Goal: Transaction & Acquisition: Book appointment/travel/reservation

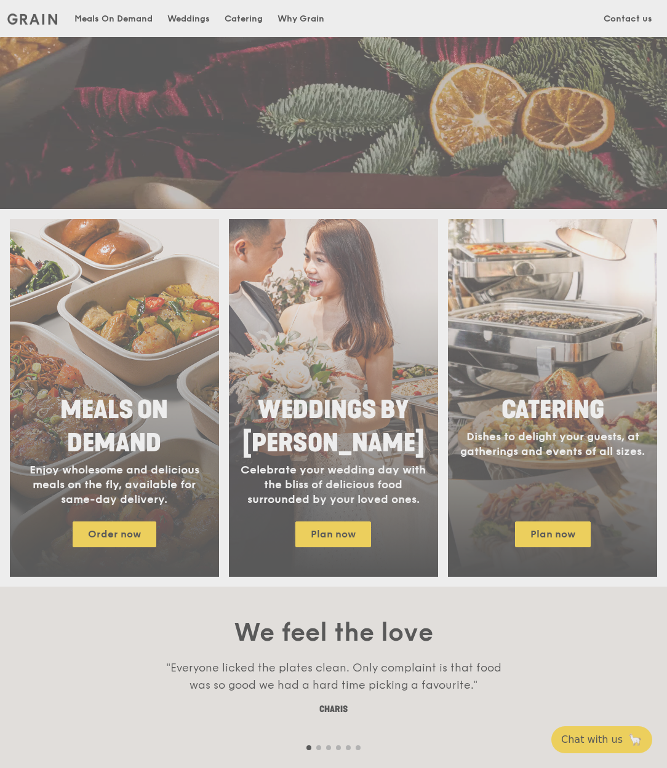
scroll to position [422, 0]
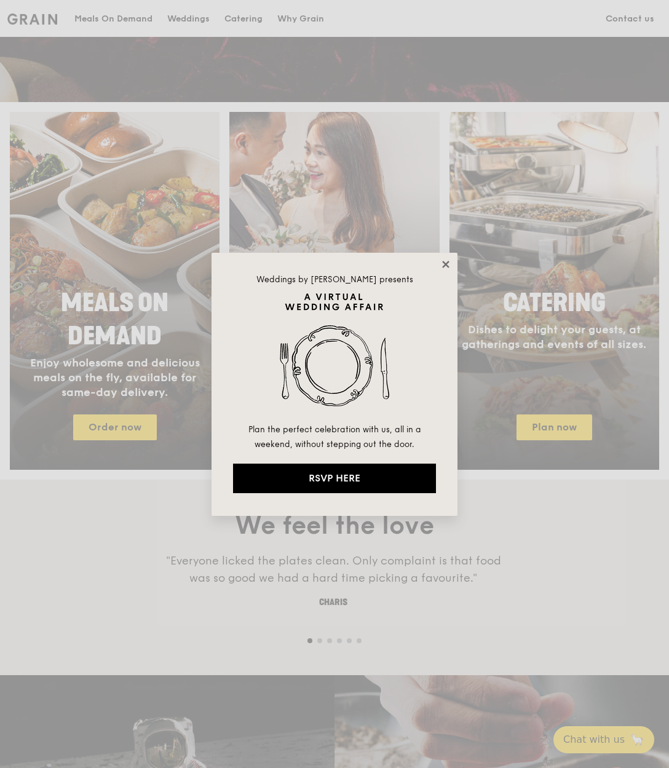
click at [446, 262] on icon at bounding box center [445, 264] width 7 height 7
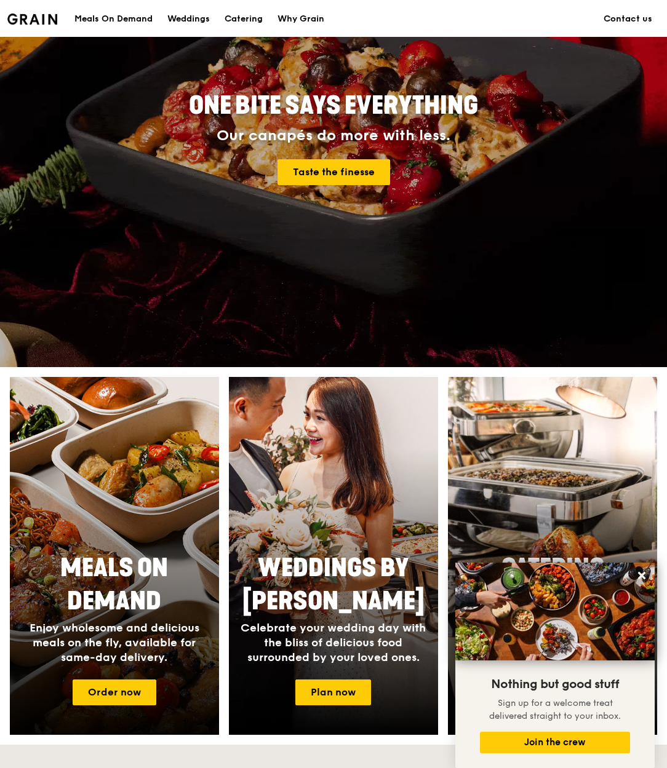
scroll to position [155, 0]
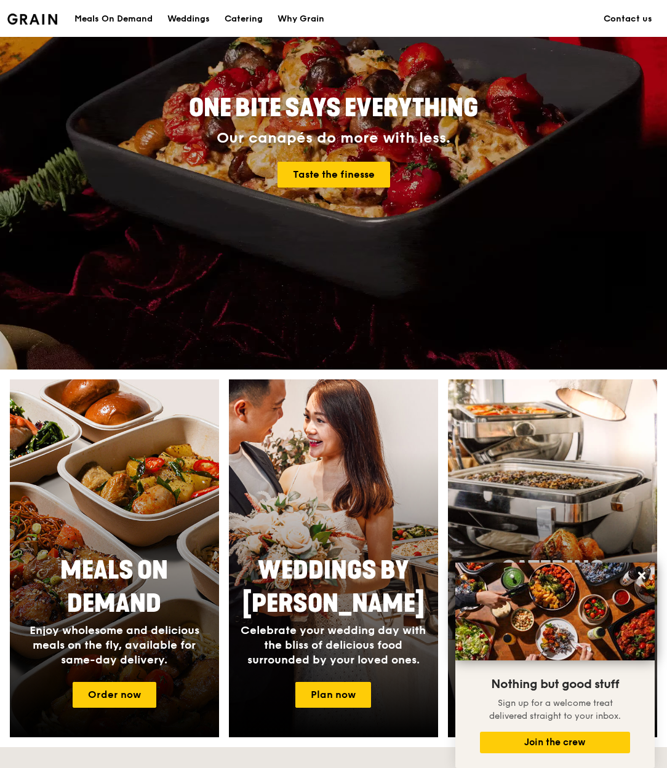
click at [93, 22] on div "Meals On Demand" at bounding box center [113, 19] width 78 height 37
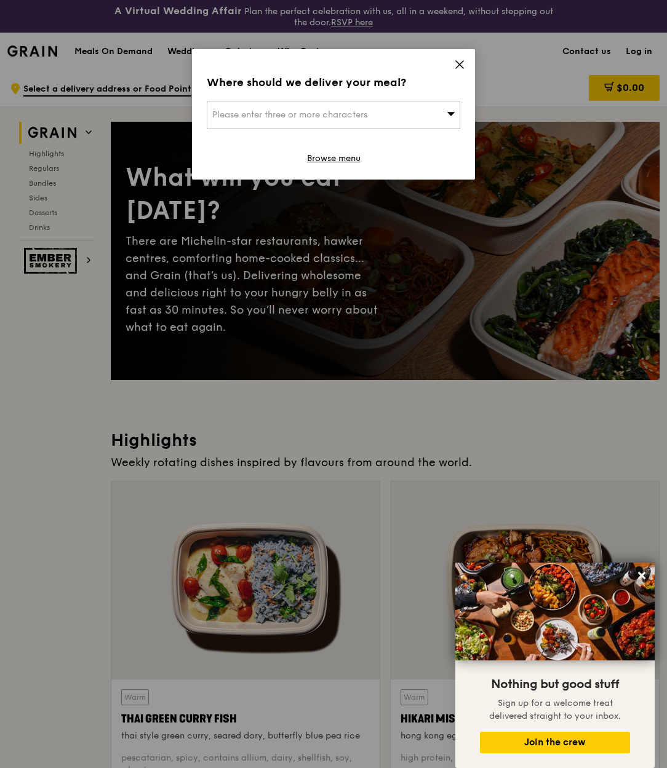
click at [458, 61] on icon at bounding box center [459, 64] width 11 height 11
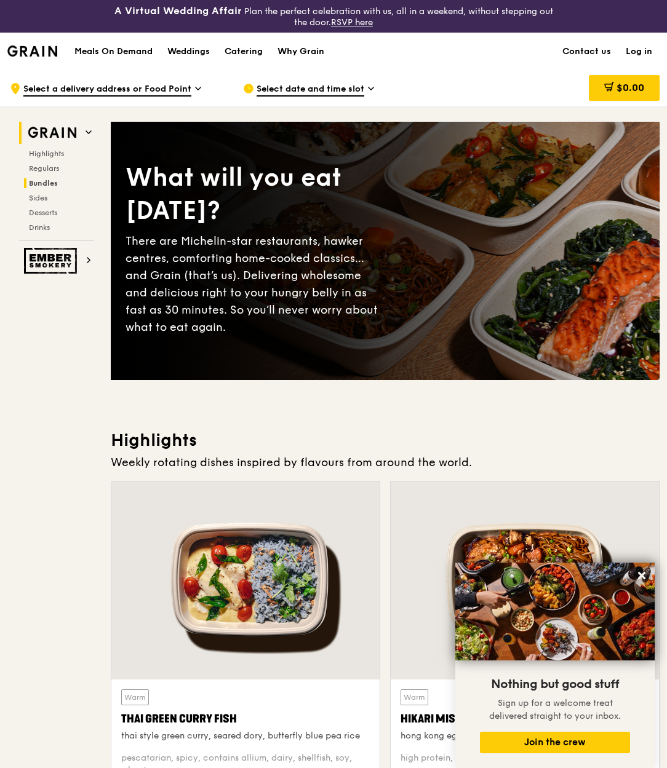
click at [42, 182] on span "Bundles" at bounding box center [43, 183] width 29 height 9
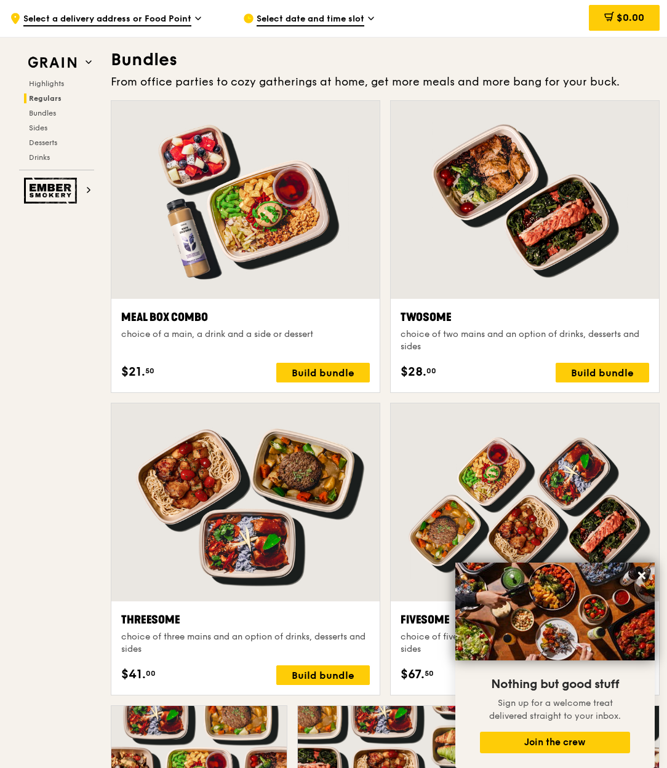
scroll to position [1778, 0]
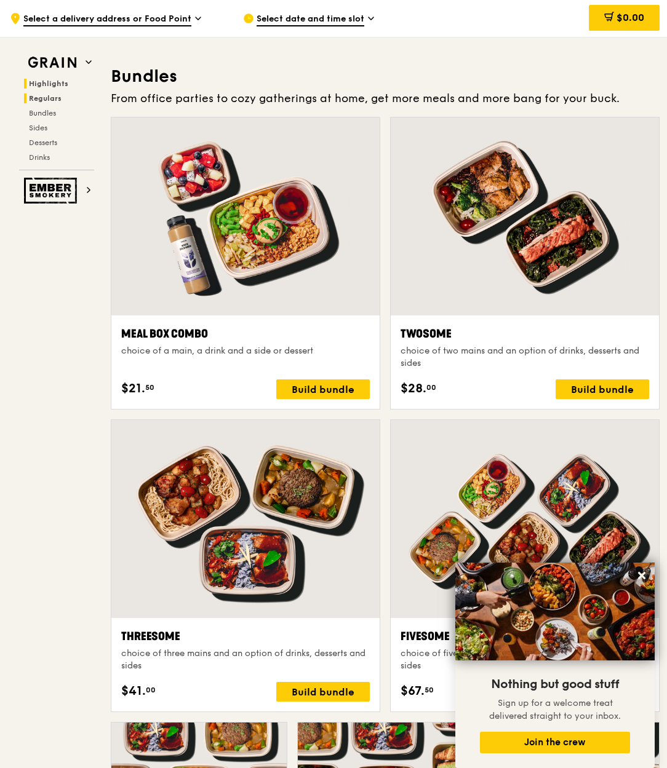
click at [60, 82] on span "Highlights" at bounding box center [48, 83] width 39 height 9
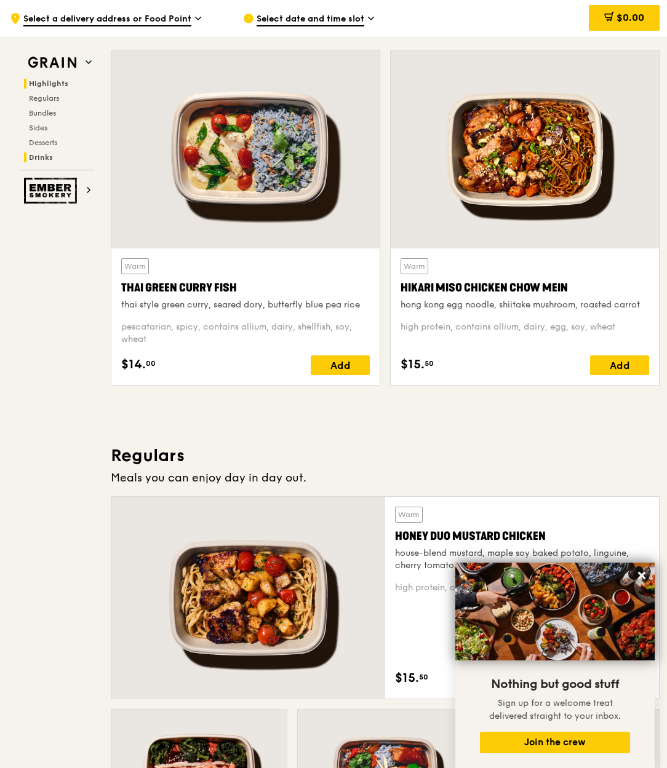
scroll to position [379, 0]
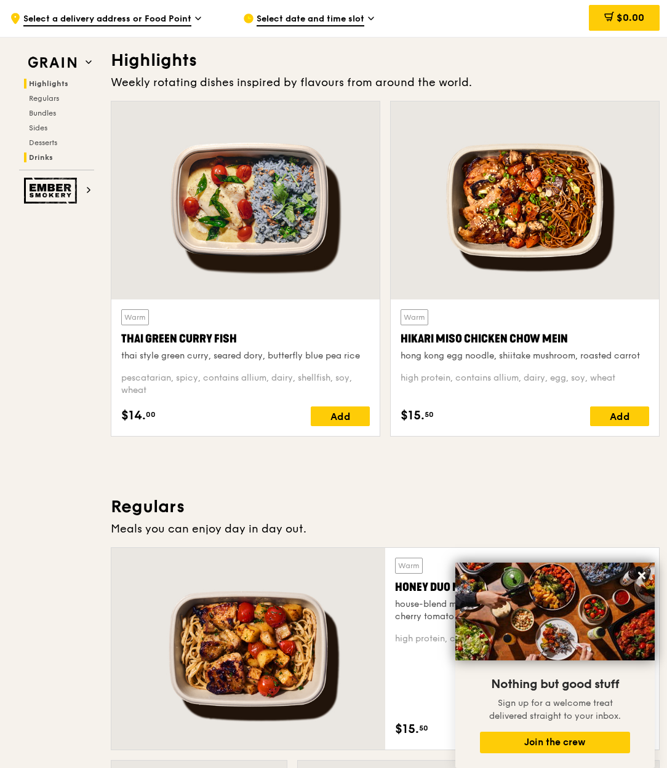
click at [47, 153] on span "Drinks" at bounding box center [41, 157] width 24 height 9
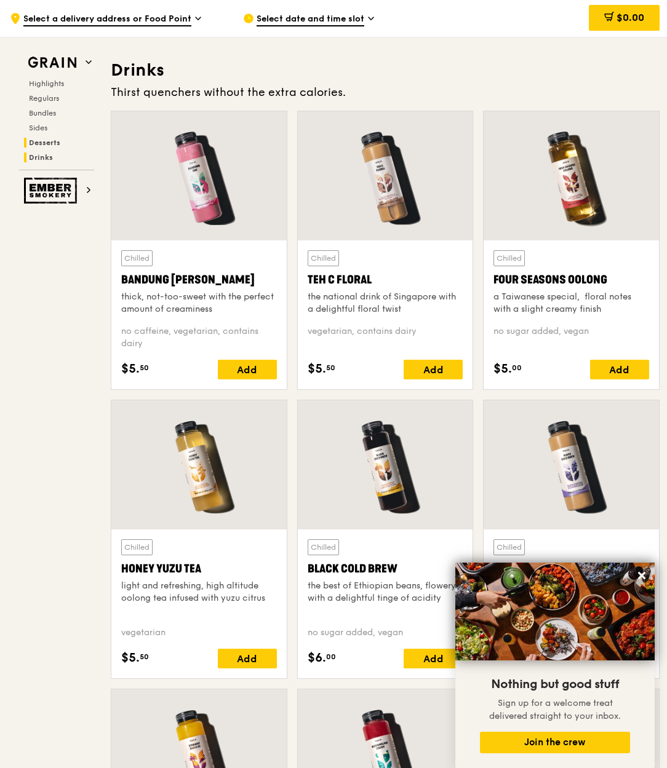
scroll to position [4209, 0]
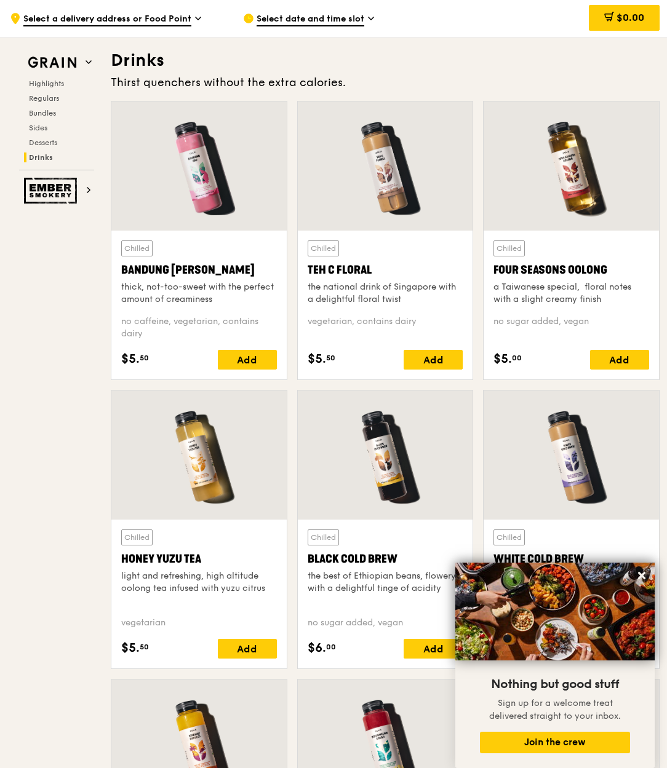
click at [39, 159] on span "Drinks" at bounding box center [41, 157] width 24 height 9
click at [41, 147] on div "Highlights Regulars Bundles Sides Desserts Drinks" at bounding box center [56, 121] width 75 height 84
click at [42, 111] on span "Bundles" at bounding box center [43, 113] width 29 height 9
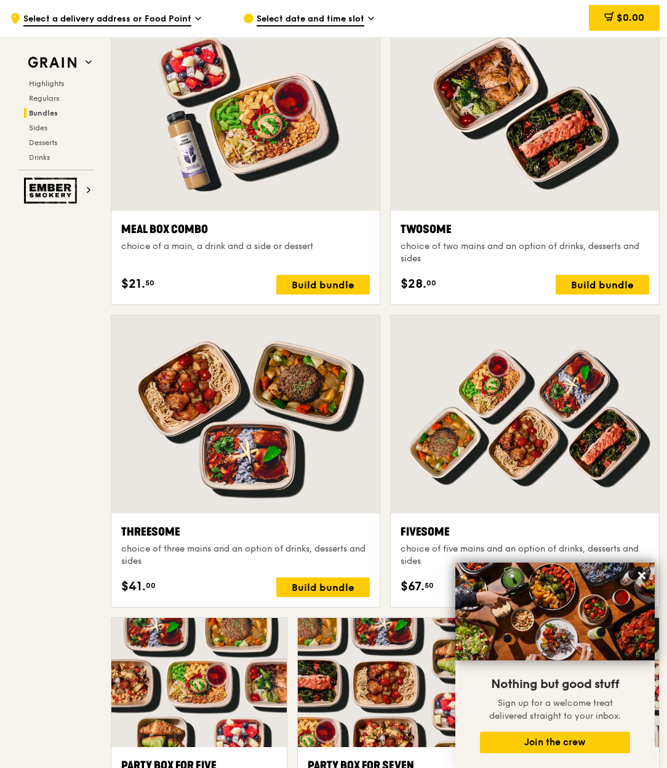
scroll to position [1794, 0]
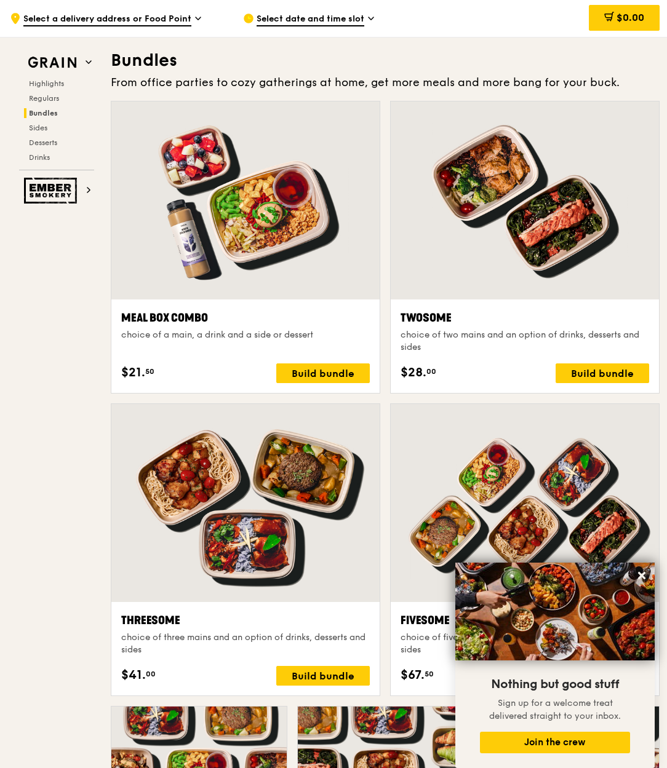
click at [117, 20] on span "Select a delivery address or Food Point" at bounding box center [107, 20] width 168 height 14
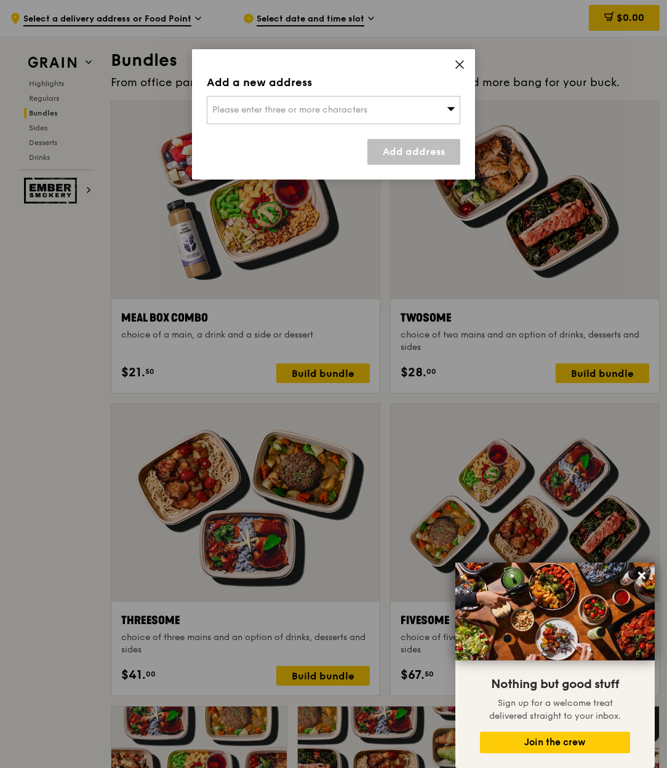
click at [431, 114] on div "Please enter three or more characters" at bounding box center [333, 110] width 253 height 28
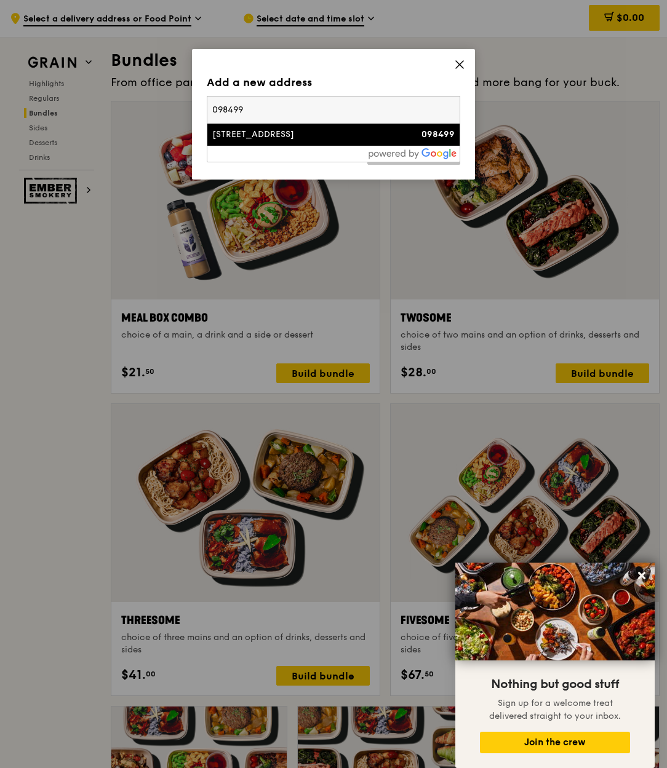
type input "098499"
click at [391, 133] on div "2 Harbourfront Place" at bounding box center [303, 135] width 182 height 12
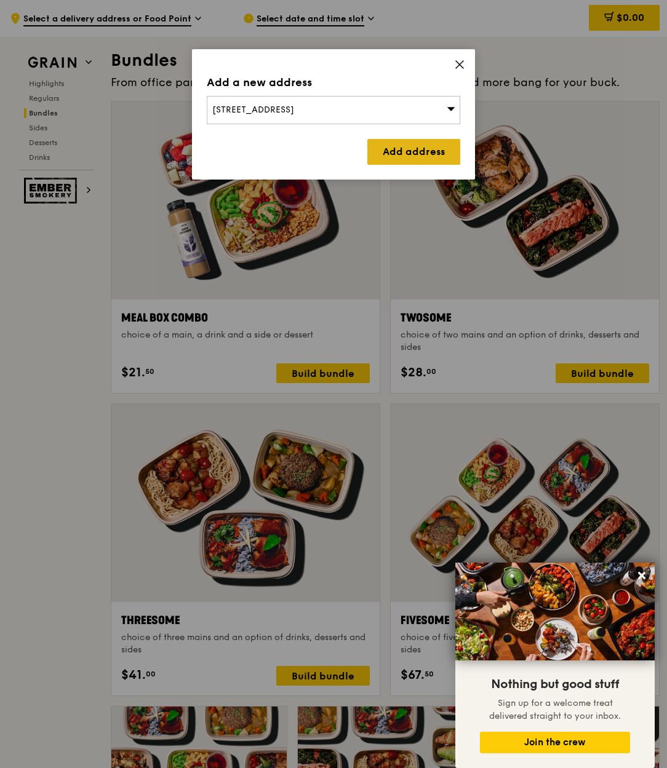
click at [439, 159] on link "Add address" at bounding box center [413, 152] width 93 height 26
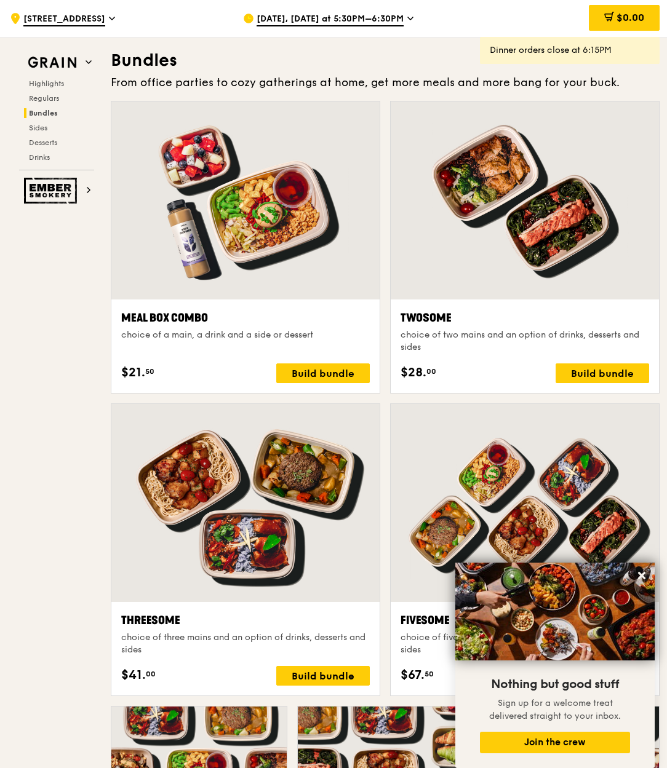
click at [378, 22] on span "Oct 9, Today at 5:30PM–6:30PM" at bounding box center [329, 20] width 147 height 14
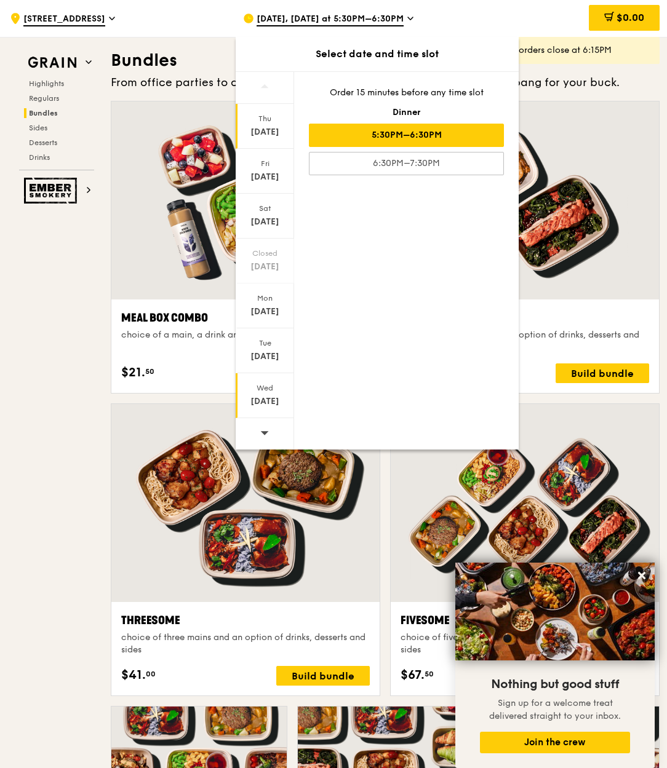
click at [274, 407] on div "[DATE]" at bounding box center [264, 401] width 55 height 12
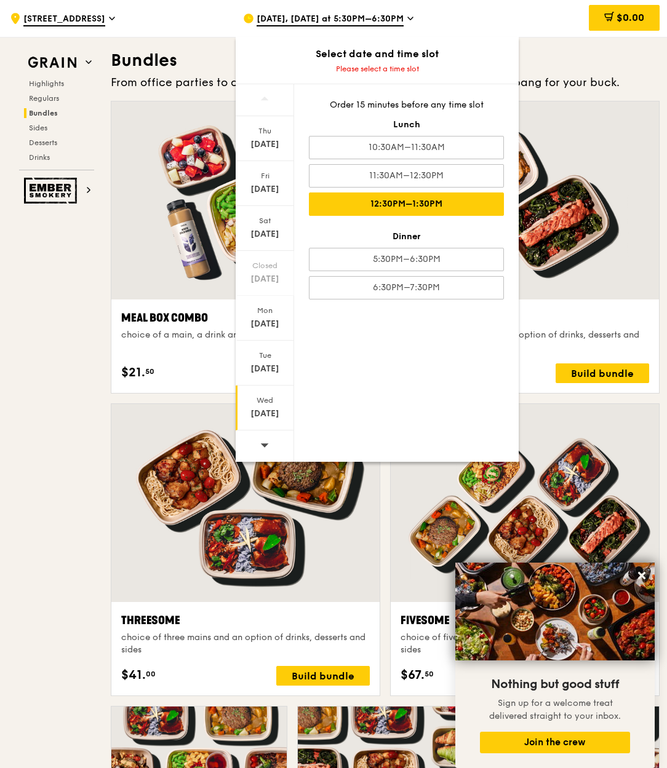
click at [436, 206] on div "12:30PM–1:30PM" at bounding box center [406, 203] width 195 height 23
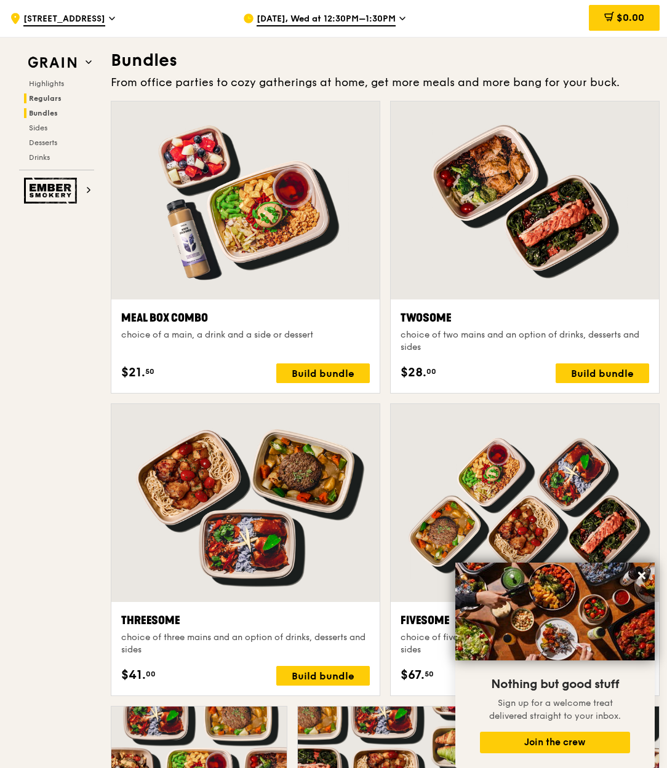
click at [51, 95] on span "Regulars" at bounding box center [45, 98] width 33 height 9
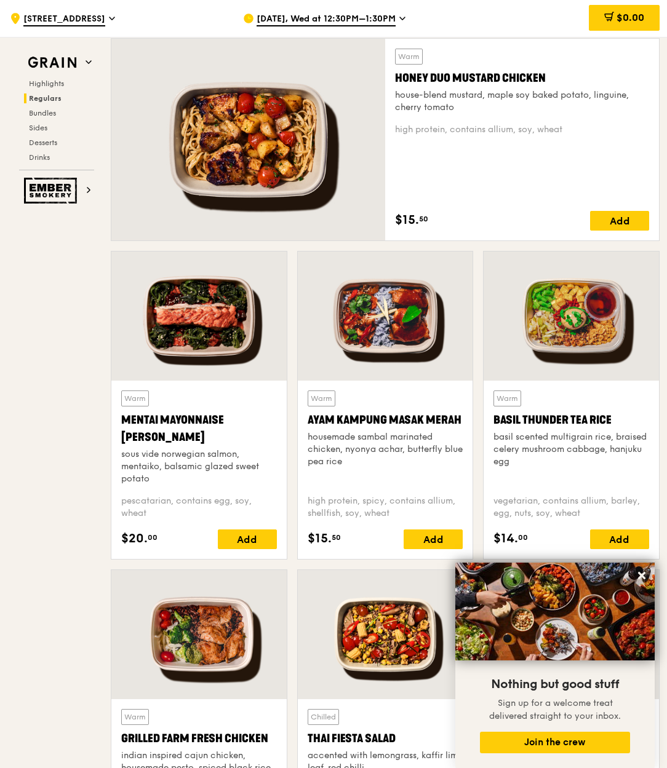
scroll to position [826, 0]
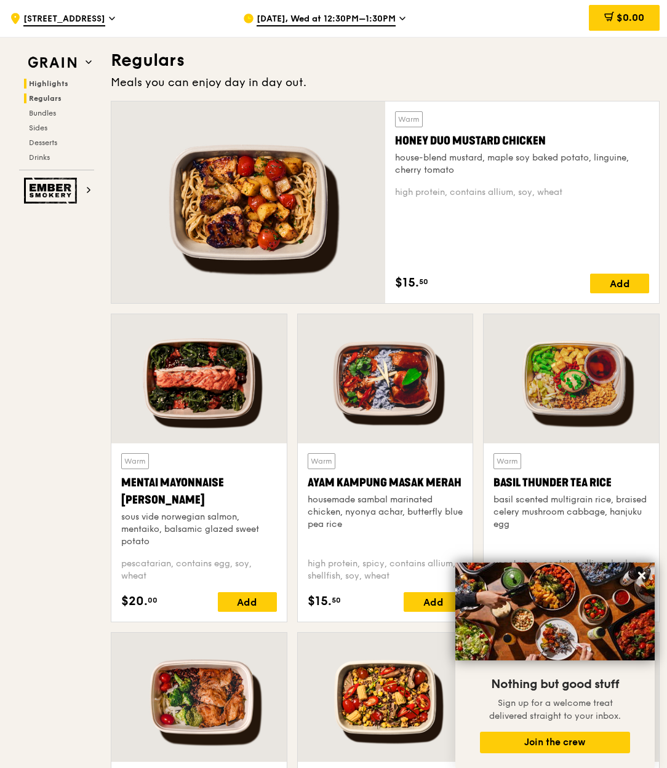
click at [48, 85] on span "Highlights" at bounding box center [48, 83] width 39 height 9
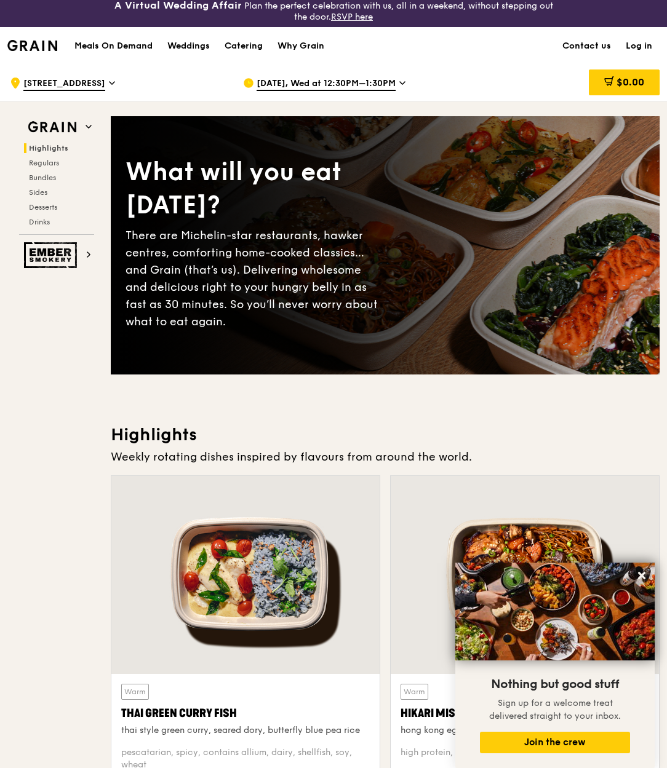
scroll to position [0, 0]
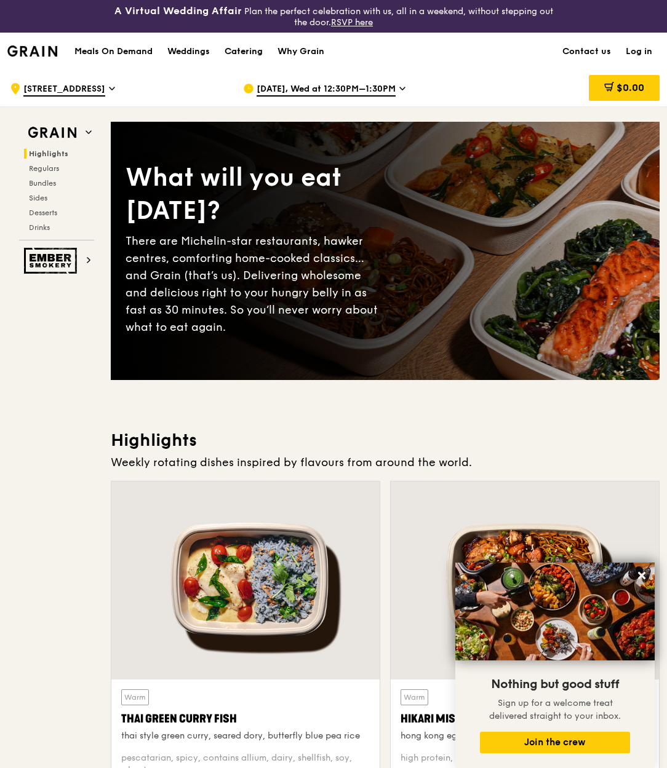
click at [242, 48] on div "Catering" at bounding box center [243, 51] width 38 height 37
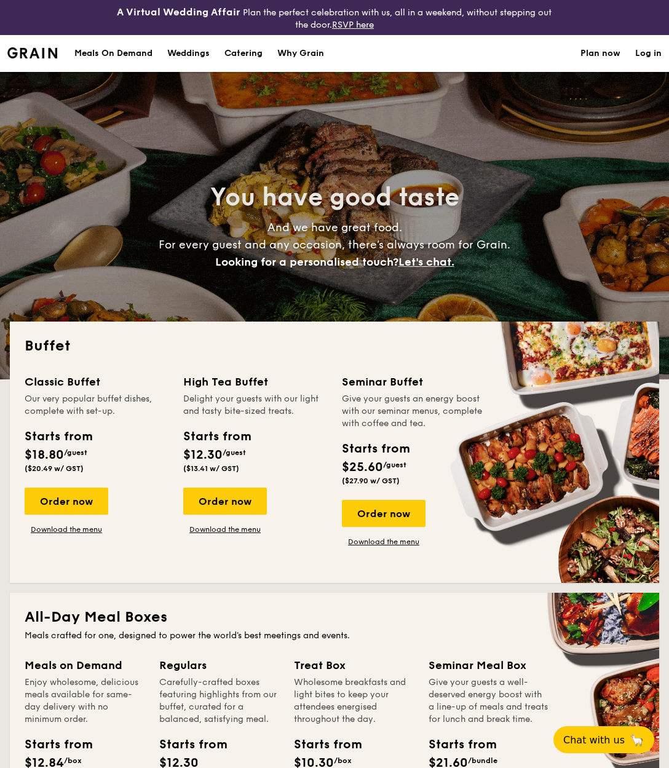
select select
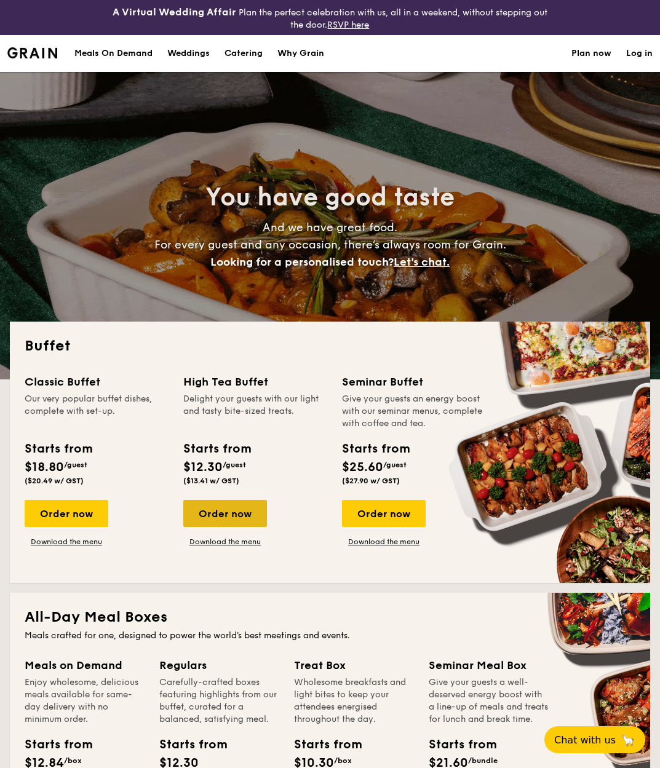
click at [220, 510] on div "Order now" at bounding box center [225, 513] width 84 height 27
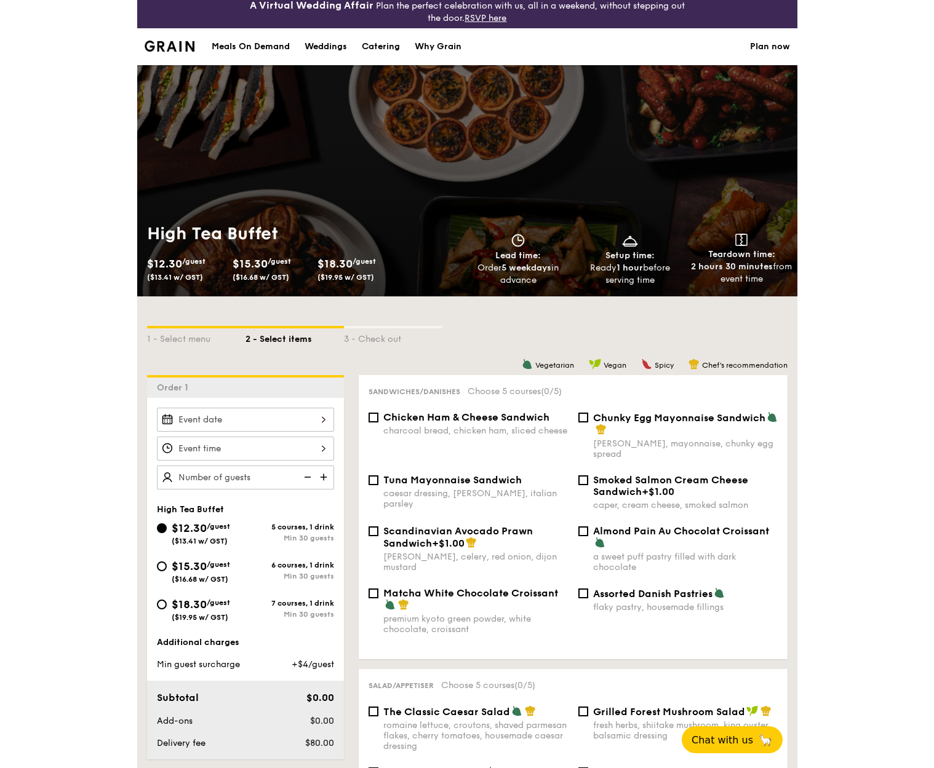
scroll to position [7, 0]
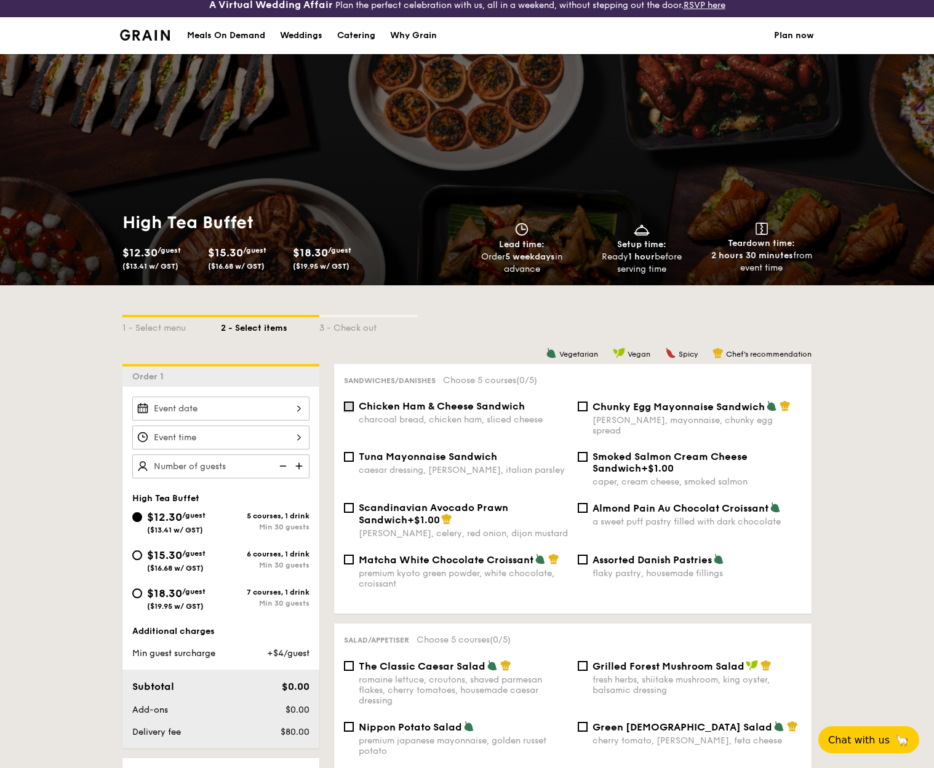
click at [350, 406] on input "Chicken Ham & Cheese Sandwich charcoal bread, chicken ham, sliced cheese" at bounding box center [349, 407] width 10 height 10
checkbox input "true"
click at [352, 452] on input "Tuna Mayonnaise Sandwich caesar dressing, [GEOGRAPHIC_DATA], italian parsley" at bounding box center [349, 457] width 10 height 10
checkbox input "true"
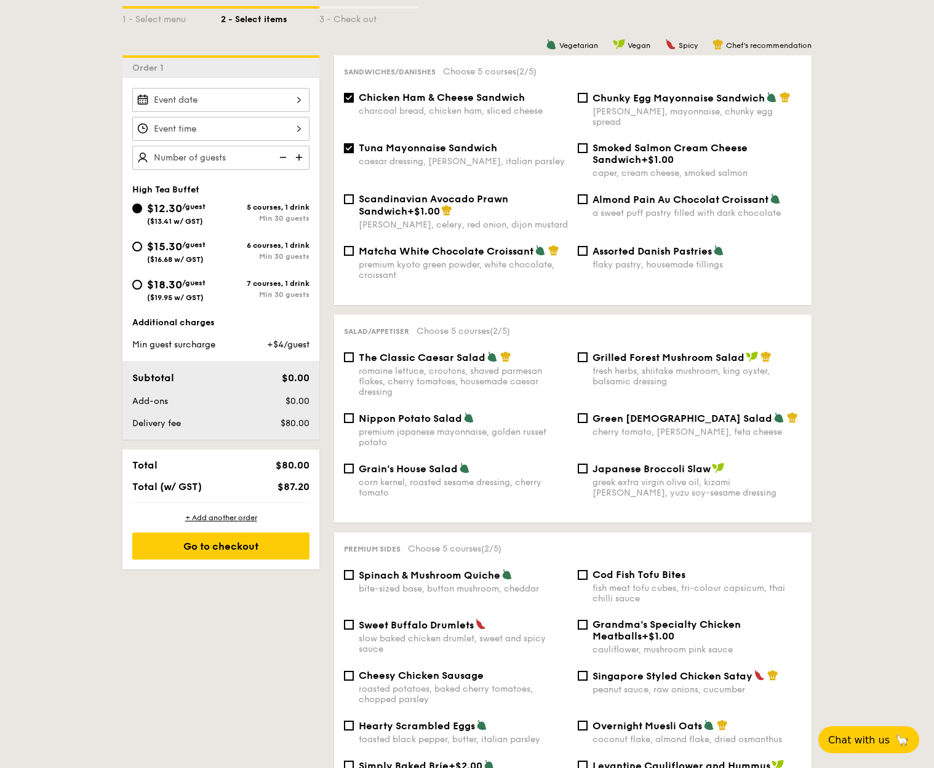
scroll to position [319, 0]
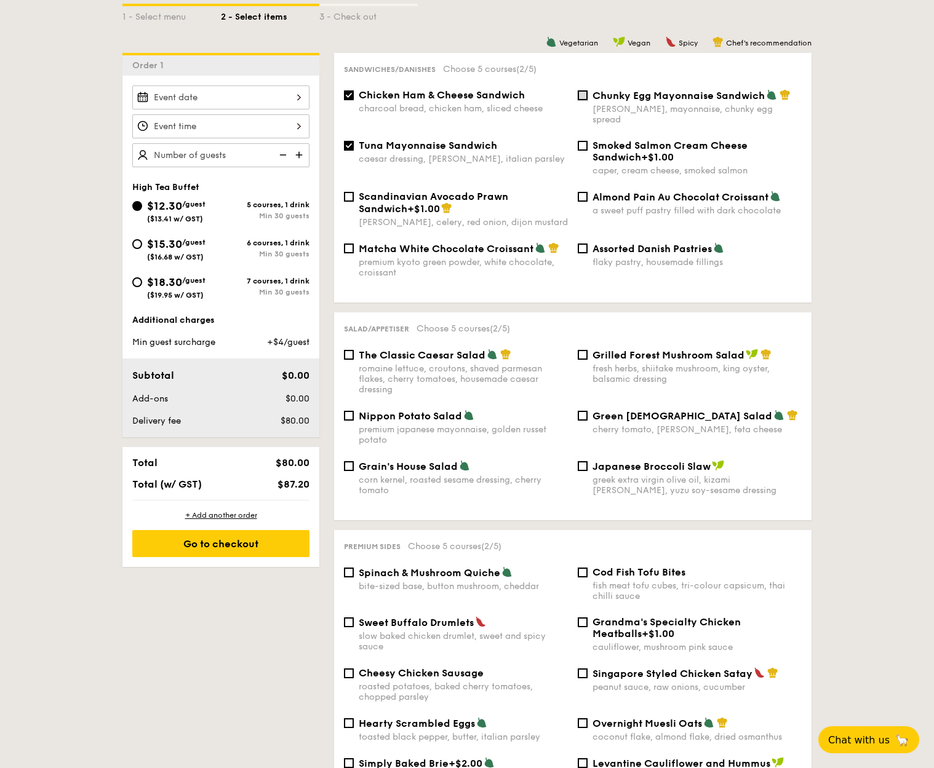
click at [582, 98] on input "Chunky Egg Mayonnaise Sandwich dijon mustard, mayonnaise, chunky egg spread" at bounding box center [582, 95] width 10 height 10
checkbox input "true"
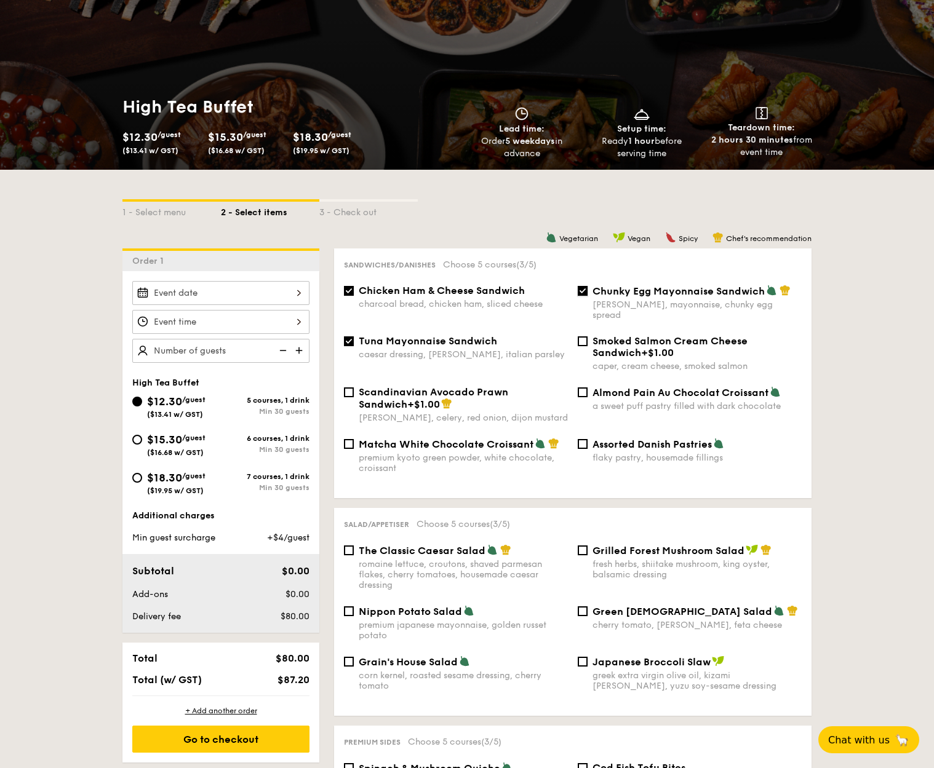
scroll to position [129, 0]
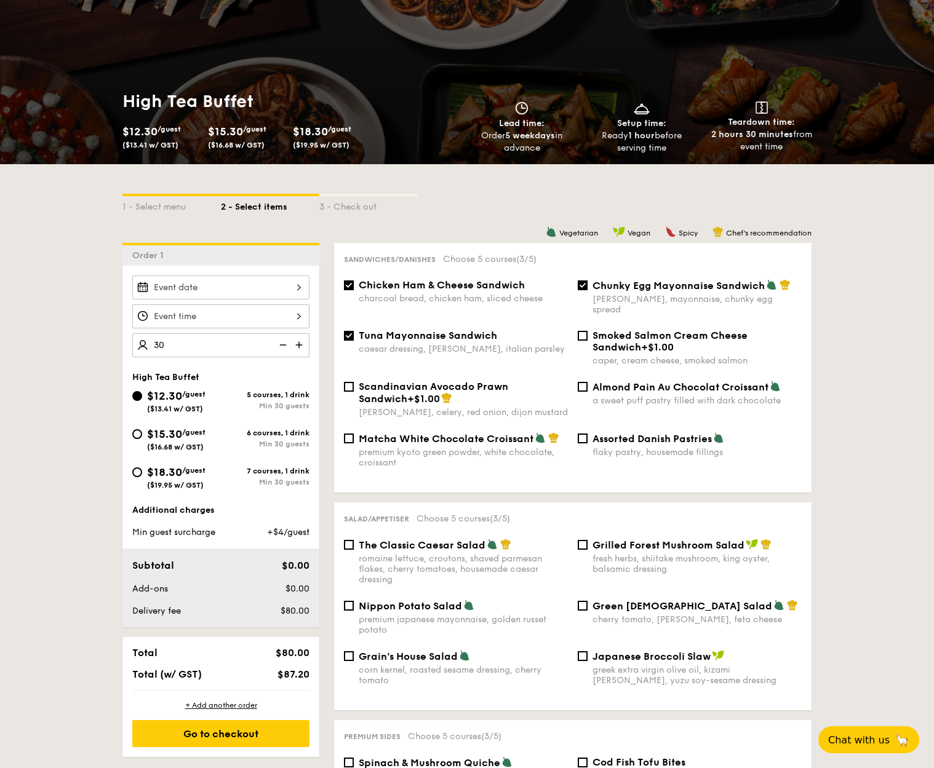
type input "30 guests"
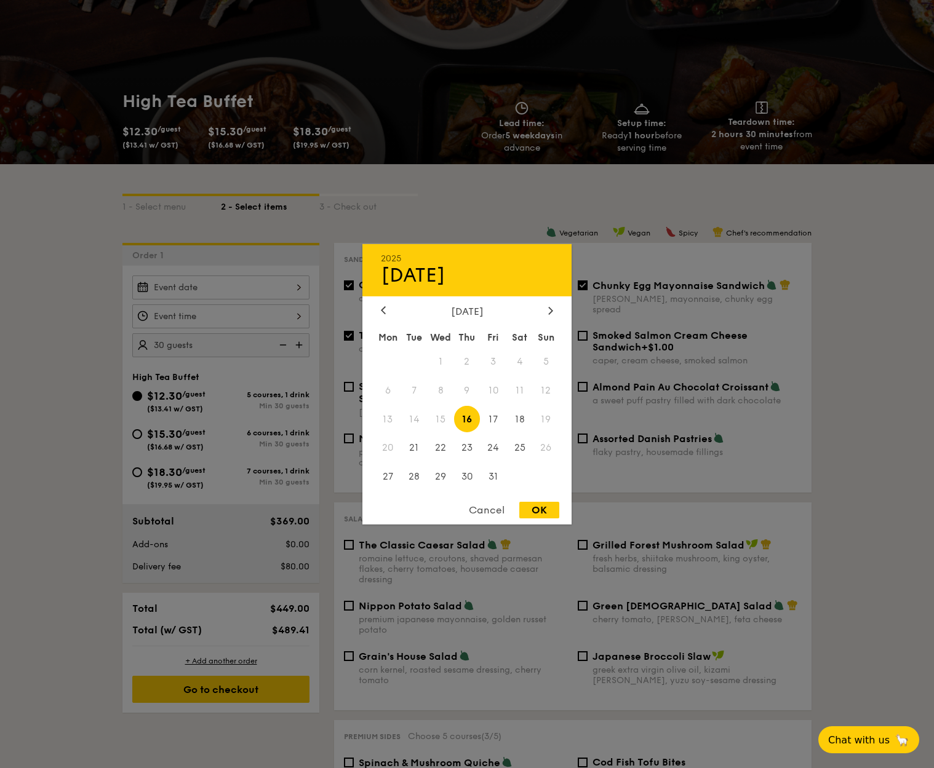
click at [271, 291] on div "2025 Oct [DATE] Tue Wed Thu Fri Sat Sun 1 2 3 4 5 6 7 8 9 10 11 12 13 14 15 16 …" at bounding box center [220, 288] width 177 height 24
click at [469, 448] on span "23" at bounding box center [467, 448] width 26 height 26
click at [544, 507] on div "OK" at bounding box center [539, 510] width 40 height 17
type input "[DATE]"
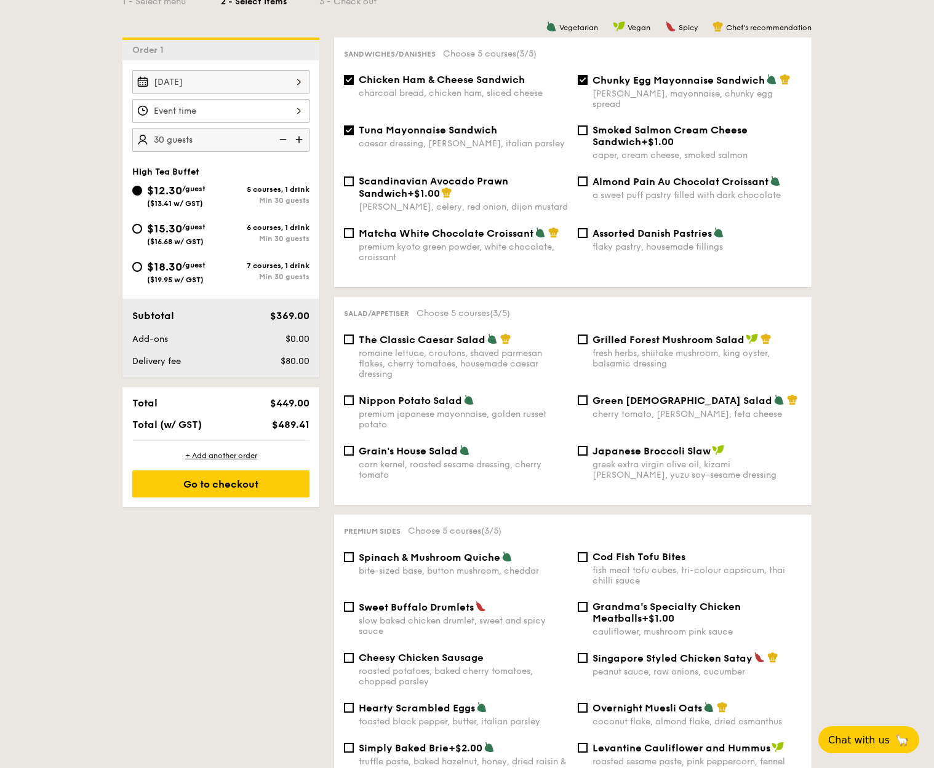
scroll to position [344, 0]
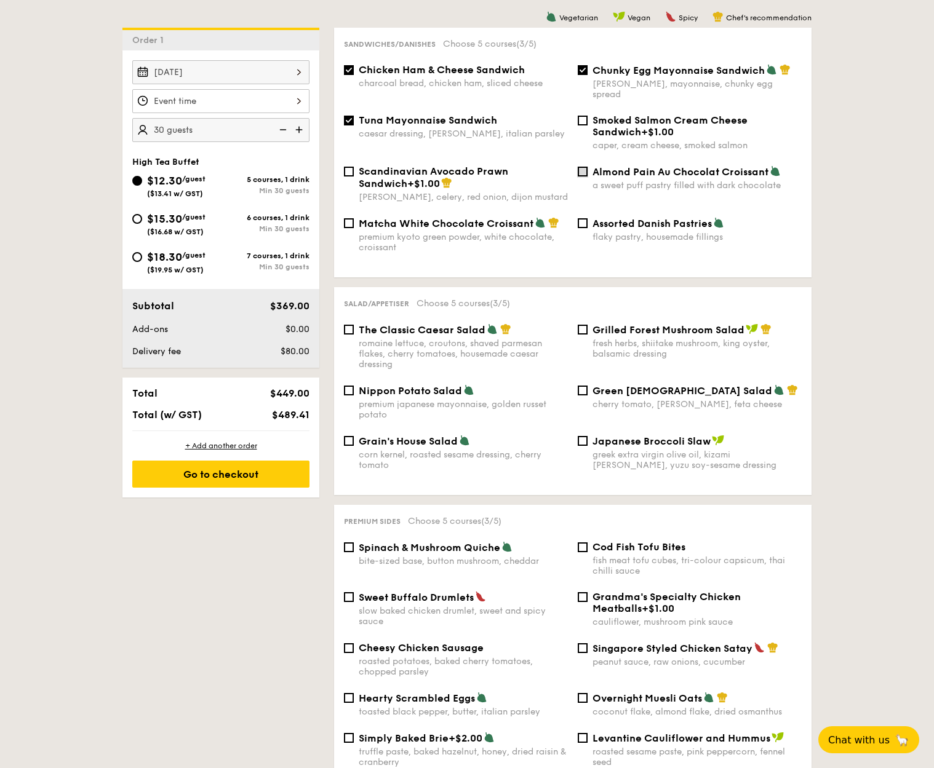
click at [585, 167] on input "Almond Pain Au Chocolat Croissant a sweet puff pastry filled with dark chocolate" at bounding box center [582, 172] width 10 height 10
checkbox input "true"
click at [587, 218] on input "Assorted Danish Pastries flaky pastry, housemade fillings" at bounding box center [582, 223] width 10 height 10
checkbox input "true"
click at [581, 167] on input "Almond Pain Au Chocolat Croissant a sweet puff pastry filled with dark chocolate" at bounding box center [582, 172] width 10 height 10
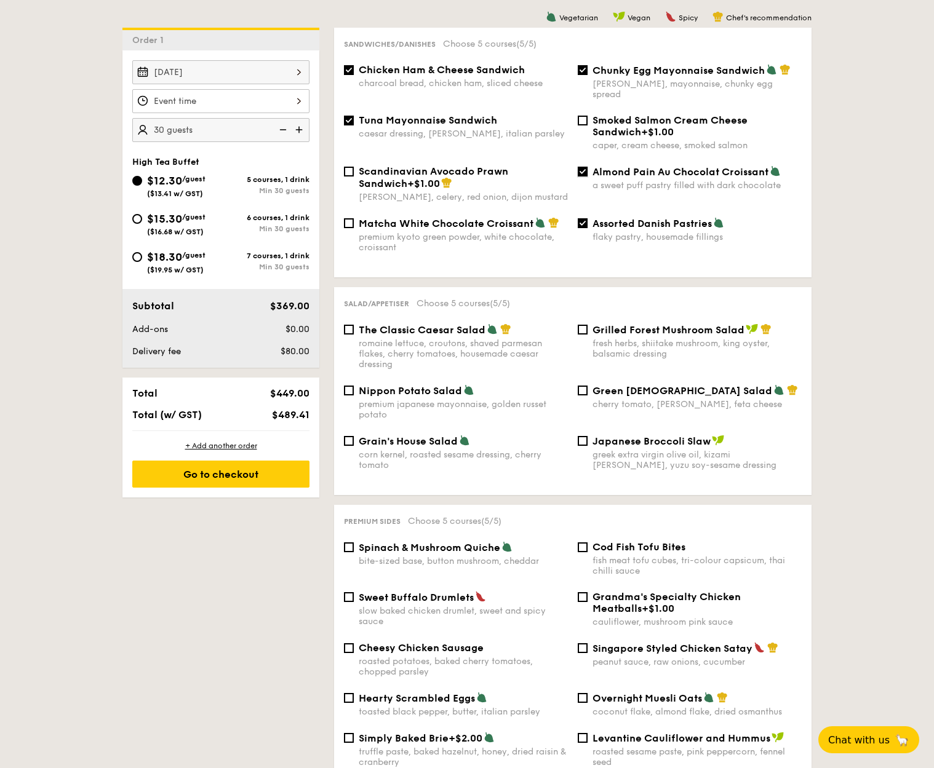
checkbox input "false"
click at [581, 218] on input "Assorted Danish Pastries flaky pastry, housemade fillings" at bounding box center [582, 223] width 10 height 10
checkbox input "false"
click at [575, 323] on div "Grilled Forest Mushroom Salad fresh herbs, shiitake mushroom, king oyster, bals…" at bounding box center [690, 341] width 234 height 36
click at [581, 325] on input "Grilled Forest Mushroom Salad fresh herbs, shiitake mushroom, king oyster, bals…" at bounding box center [582, 330] width 10 height 10
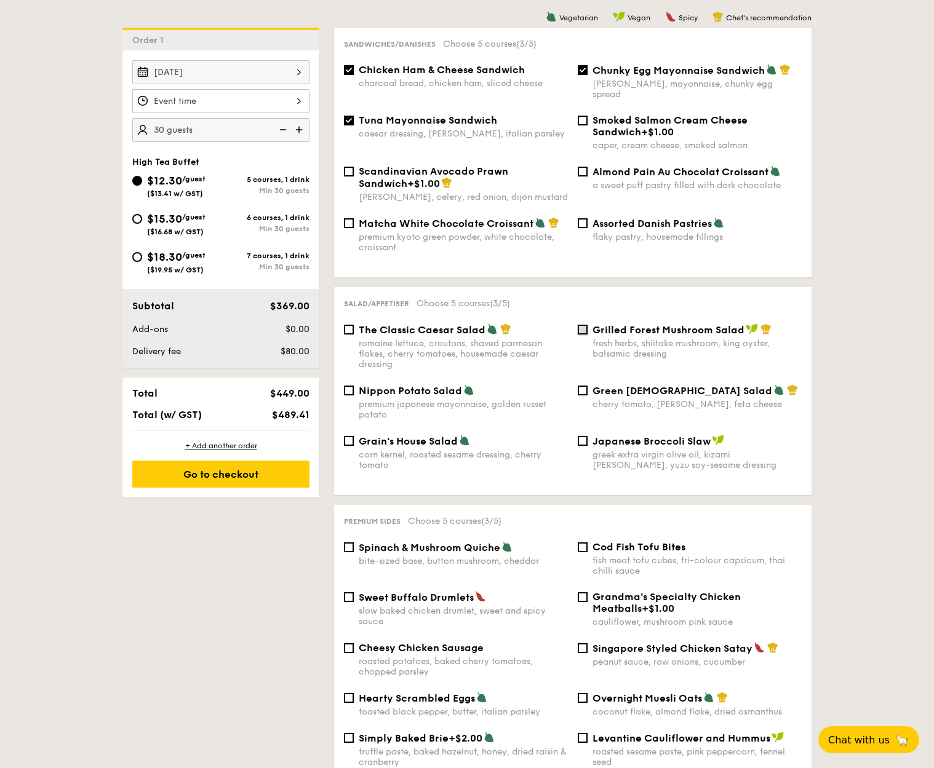
checkbox input "true"
click at [576, 323] on div "Grilled Forest Mushroom Salad fresh herbs, shiitake mushroom, king oyster, bals…" at bounding box center [690, 341] width 234 height 36
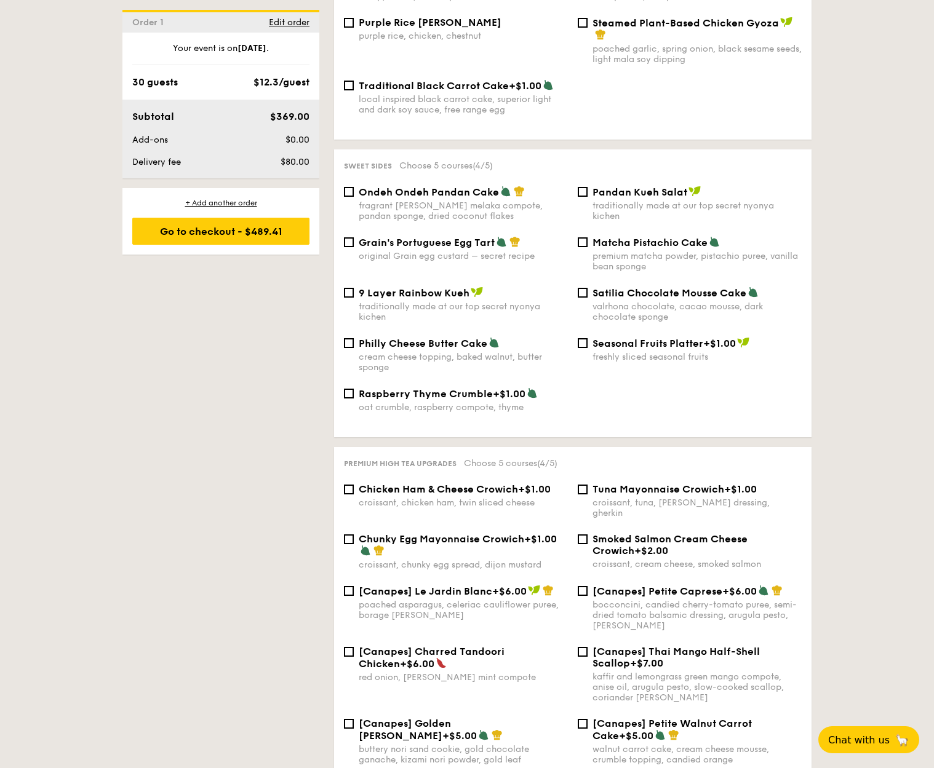
scroll to position [1183, 0]
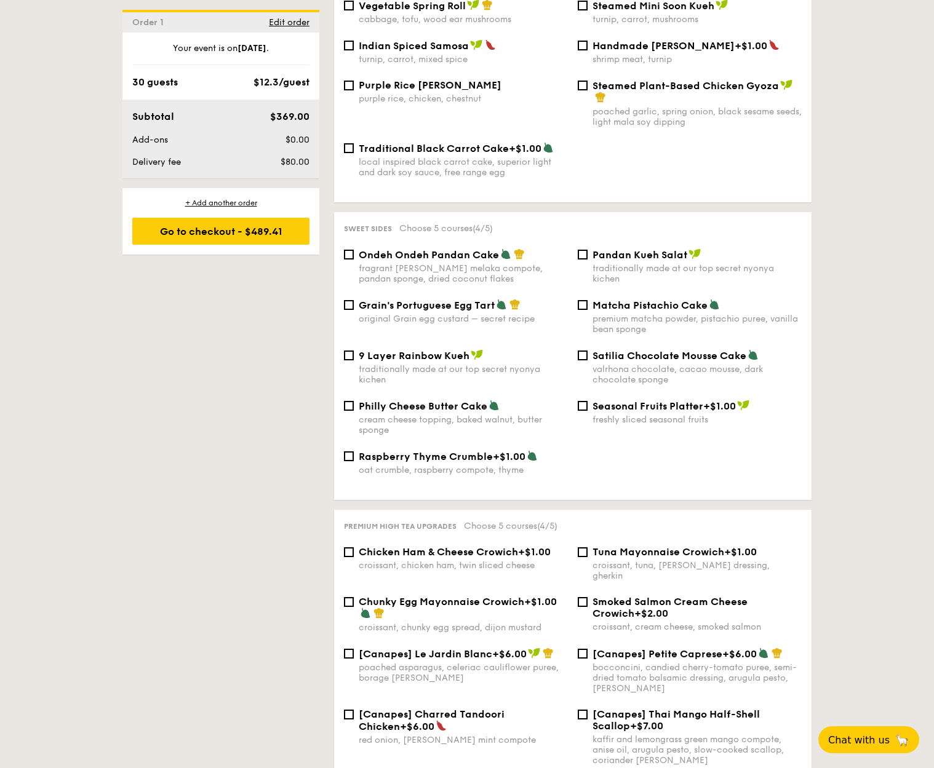
click at [360, 299] on span "Grain's Portuguese Egg Tart" at bounding box center [427, 305] width 136 height 12
click at [354, 300] on input "Grain's Portuguese Egg Tart original Grain egg custard – secret recipe" at bounding box center [349, 305] width 10 height 10
checkbox input "true"
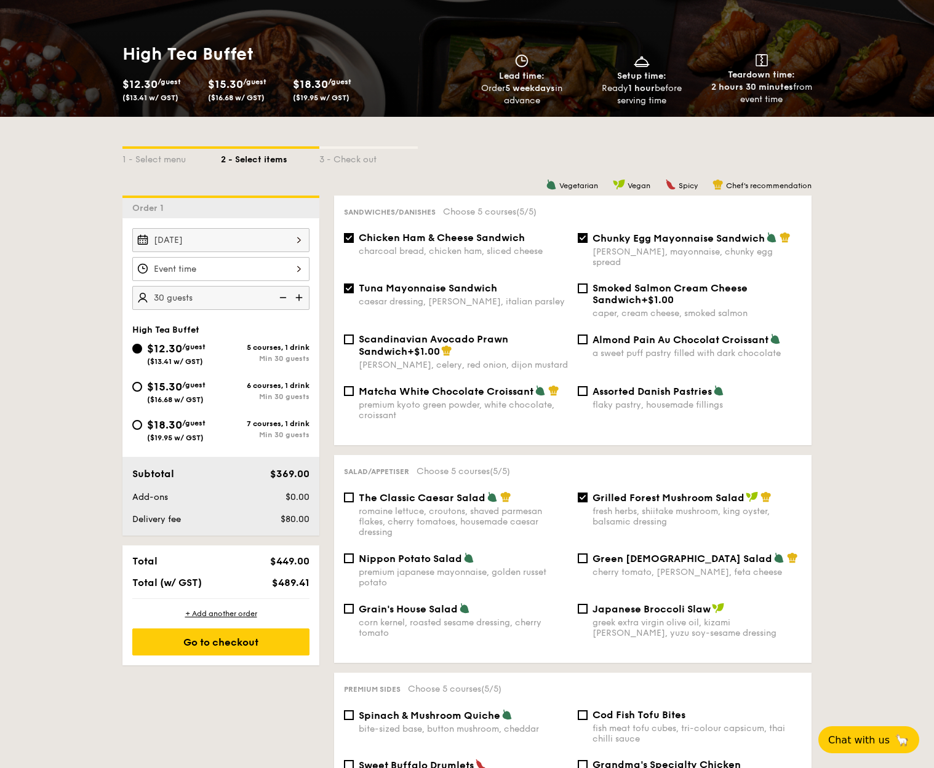
scroll to position [262, 0]
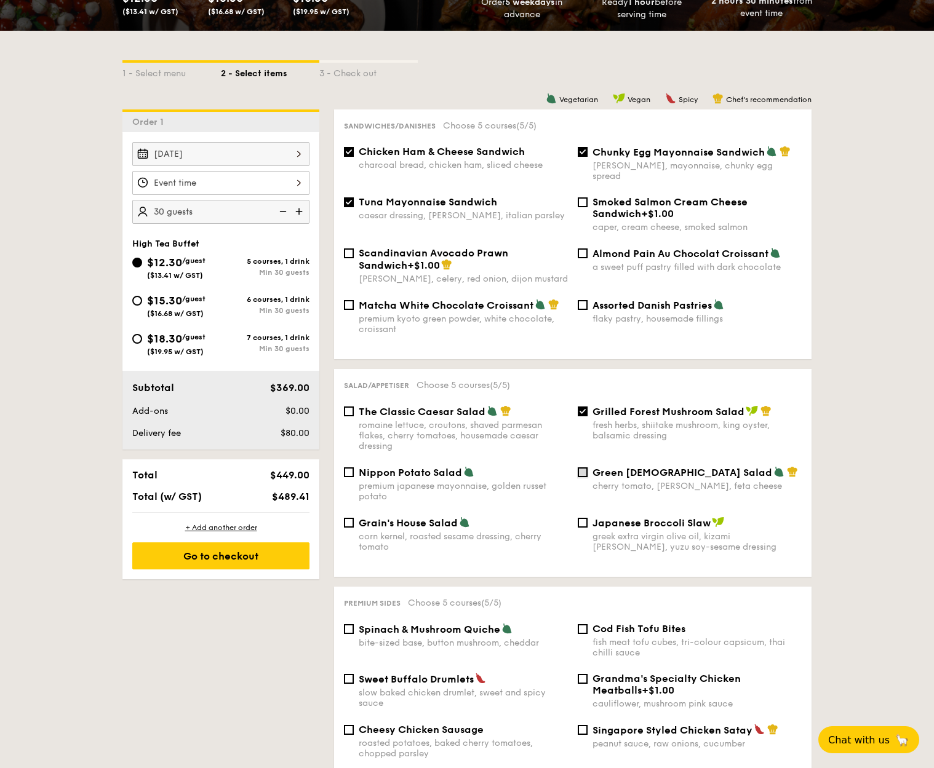
click at [584, 467] on input "Green Goddess Salad cherry tomato, [PERSON_NAME], feta cheese" at bounding box center [582, 472] width 10 height 10
checkbox input "true"
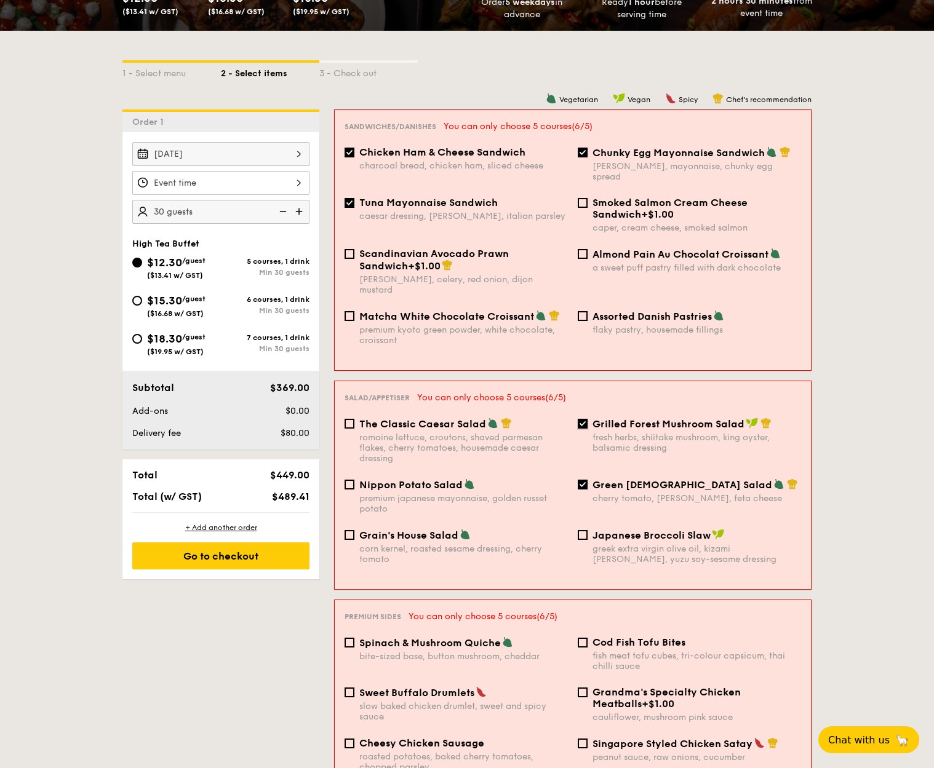
click at [581, 419] on input "Grilled Forest Mushroom Salad fresh herbs, shiitake mushroom, king oyster, bals…" at bounding box center [582, 424] width 10 height 10
checkbox input "false"
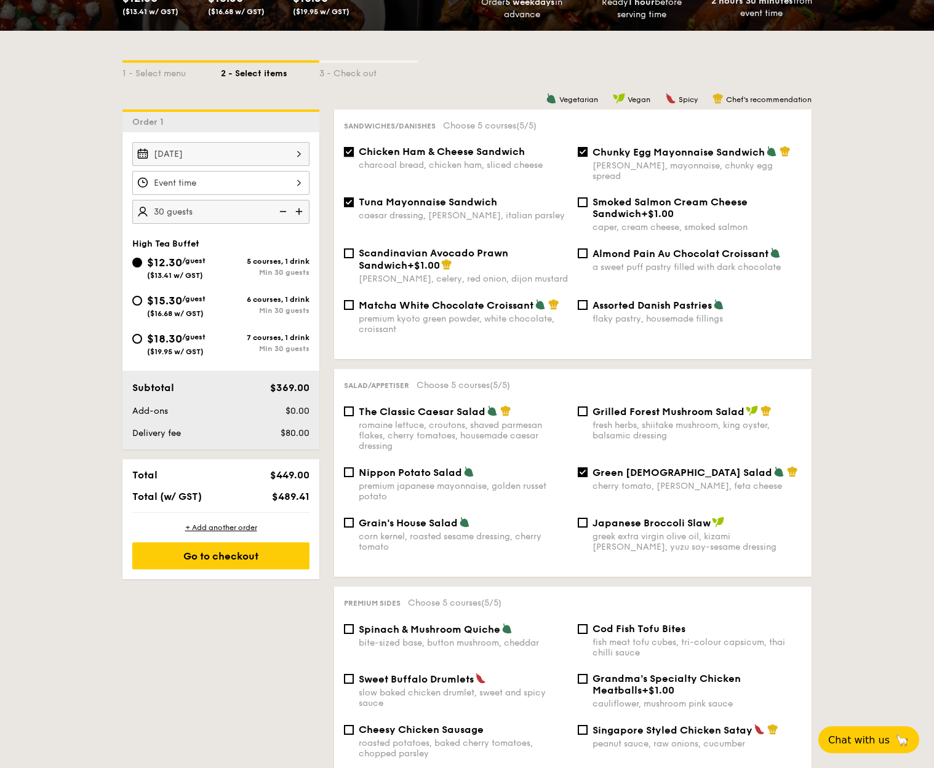
click at [346, 149] on input "Chicken Ham & Cheese Sandwich charcoal bread, chicken ham, sliced cheese" at bounding box center [349, 152] width 10 height 10
checkbox input "false"
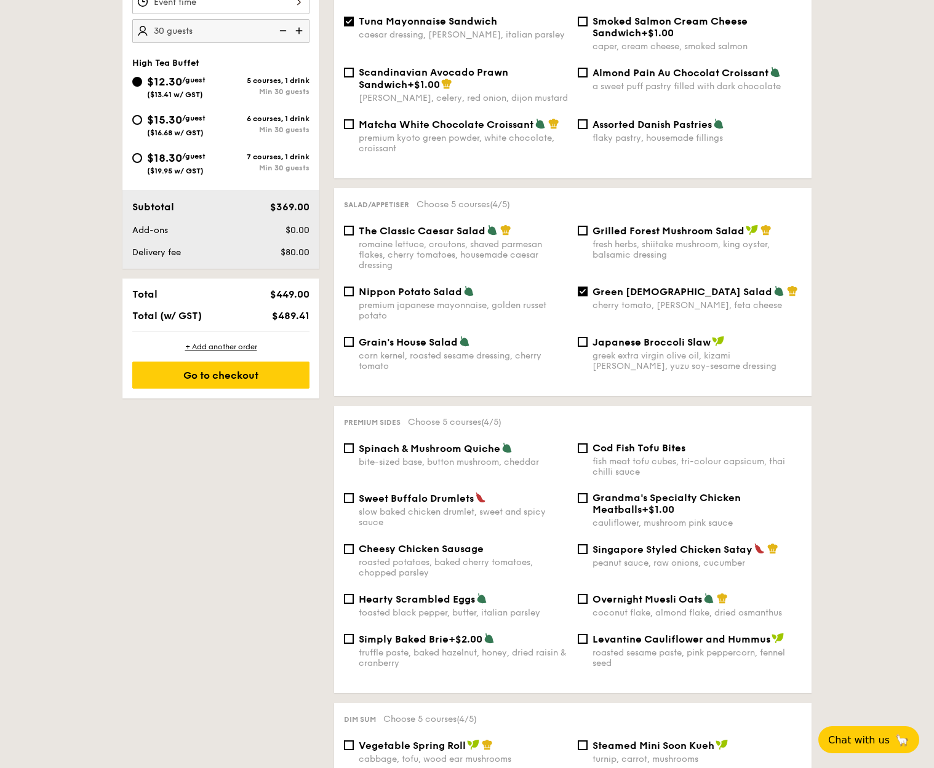
scroll to position [493, 0]
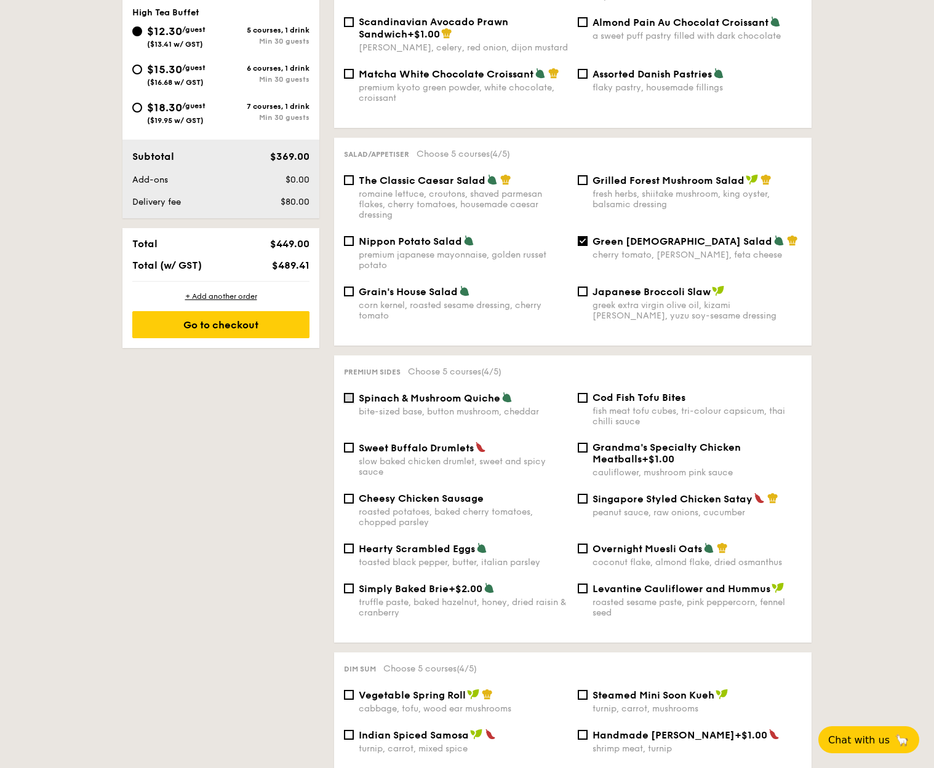
click at [344, 393] on input "Spinach & Mushroom Quiche bite-sized base, button mushroom, cheddar" at bounding box center [349, 398] width 10 height 10
checkbox input "true"
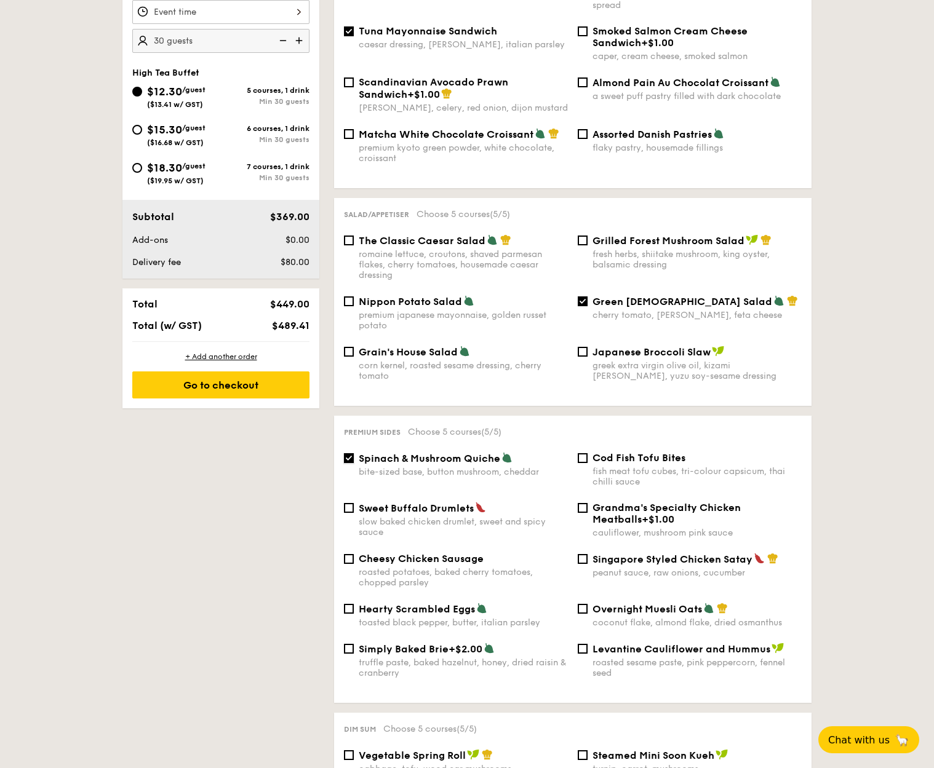
scroll to position [295, 0]
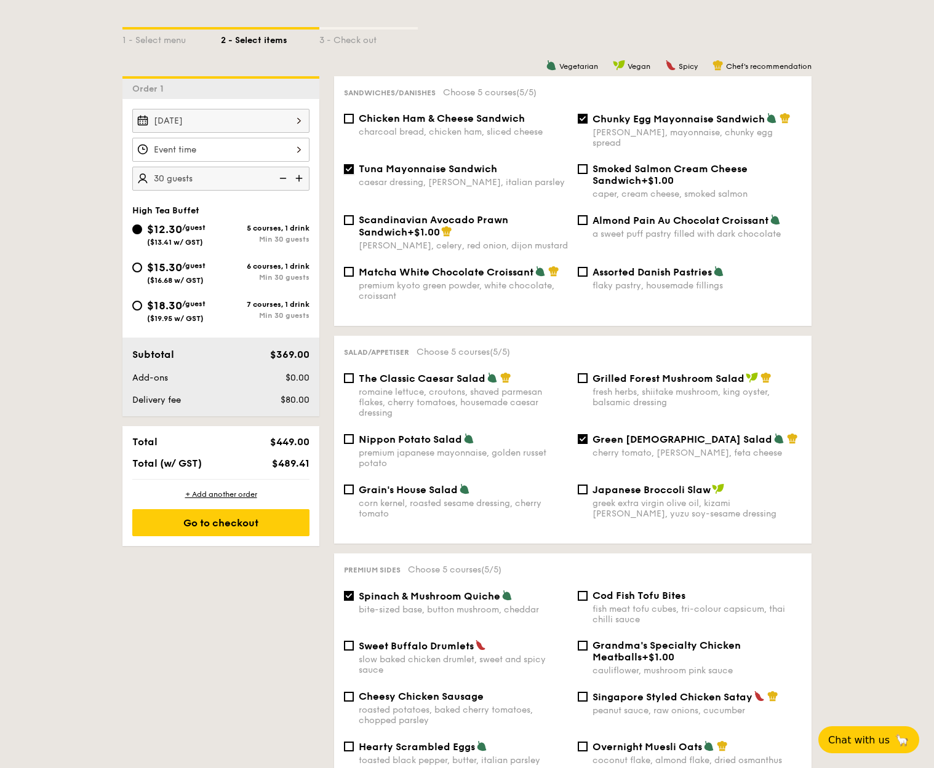
click at [347, 164] on input "Tuna Mayonnaise Sandwich caesar dressing, [GEOGRAPHIC_DATA], italian parsley" at bounding box center [349, 169] width 10 height 10
checkbox input "false"
click at [584, 111] on div "Sandwiches/Danishes Choose 5 courses (4/5) Chicken Ham & Cheese Sandwich charco…" at bounding box center [572, 201] width 477 height 250
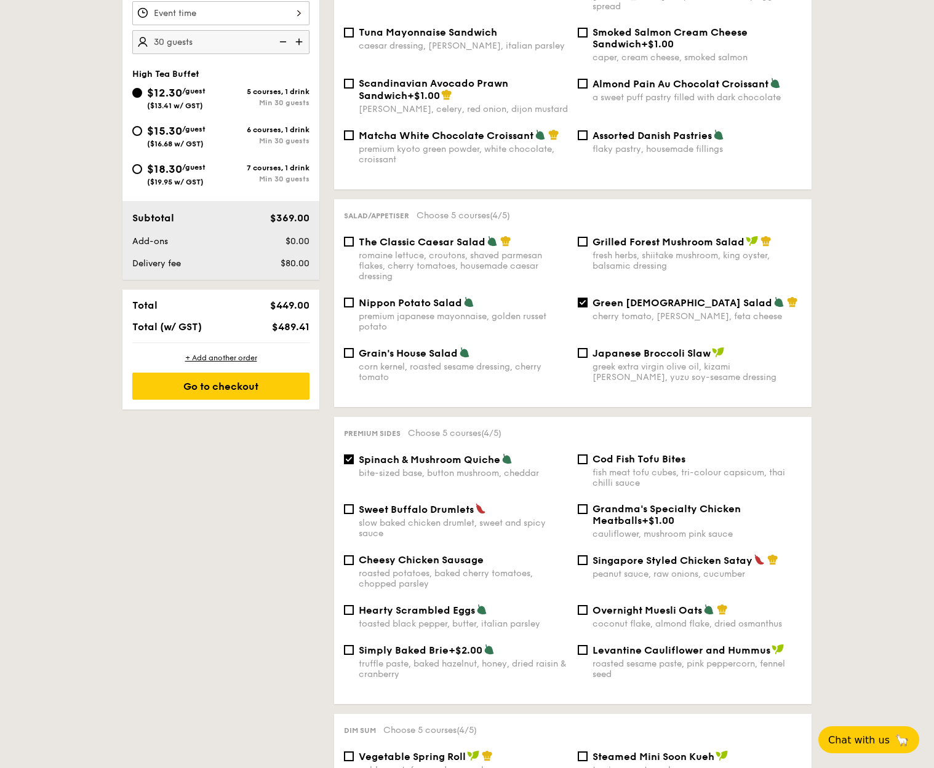
scroll to position [434, 0]
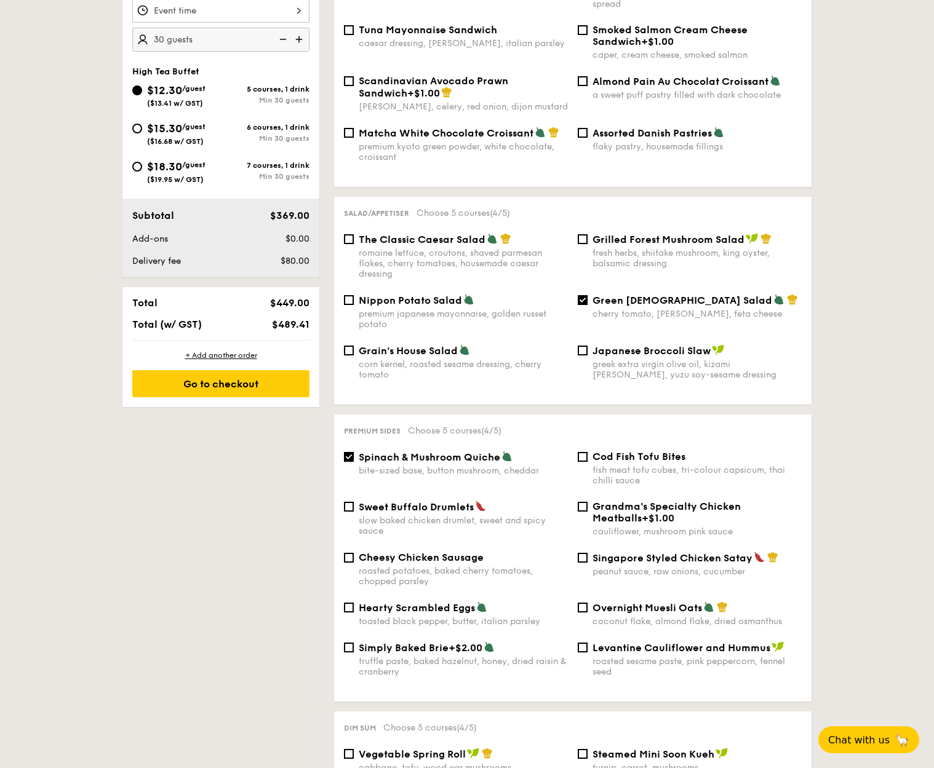
click at [574, 552] on div "Singapore Styled Chicken Satay peanut sauce, raw onions, cucumber" at bounding box center [690, 564] width 234 height 25
click at [581, 553] on input "Singapore Styled Chicken Satay peanut sauce, raw onions, cucumber" at bounding box center [582, 558] width 10 height 10
click at [585, 553] on input "Singapore Styled Chicken Satay peanut sauce, raw onions, cucumber" at bounding box center [582, 558] width 10 height 10
click at [579, 553] on input "Singapore Styled Chicken Satay peanut sauce, raw onions, cucumber" at bounding box center [582, 558] width 10 height 10
checkbox input "true"
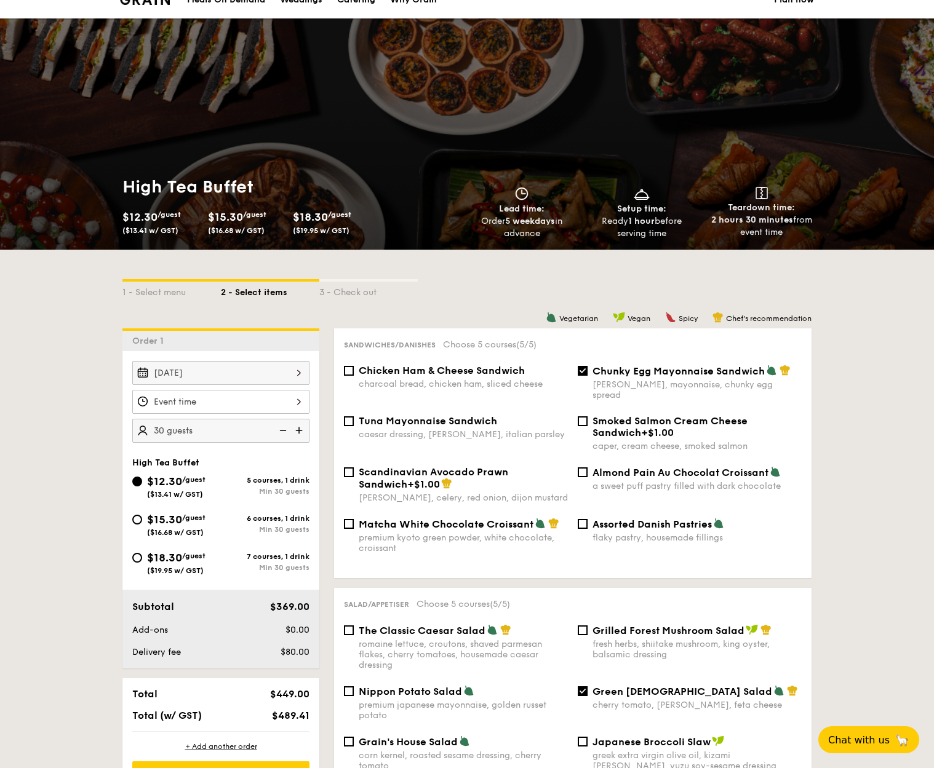
scroll to position [0, 0]
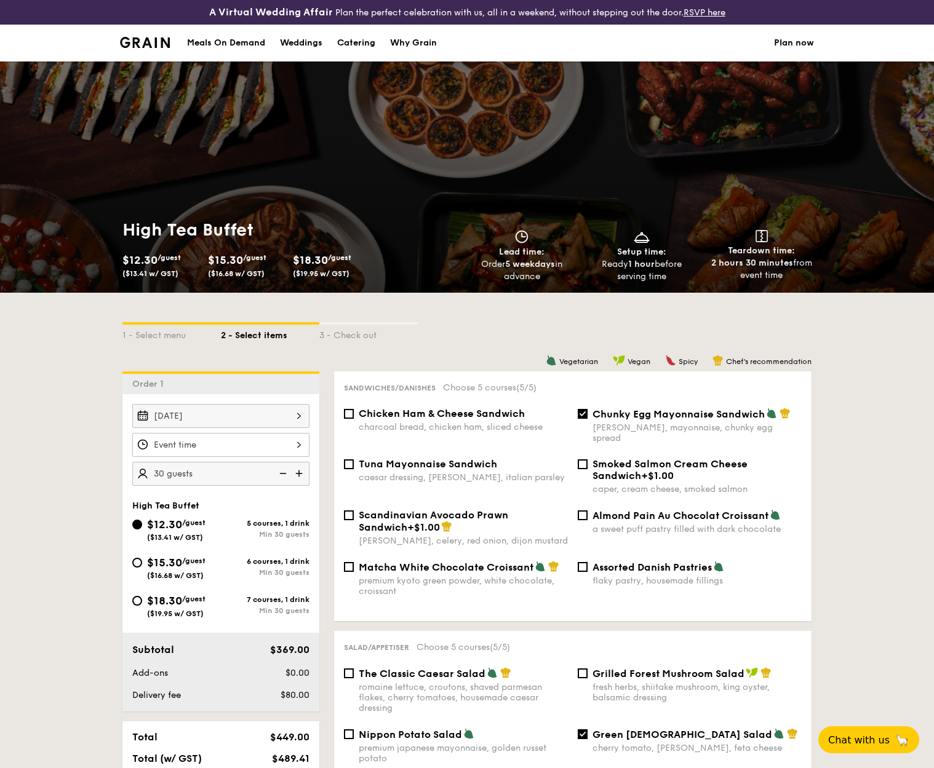
click at [351, 43] on div "Catering" at bounding box center [356, 43] width 38 height 37
select select
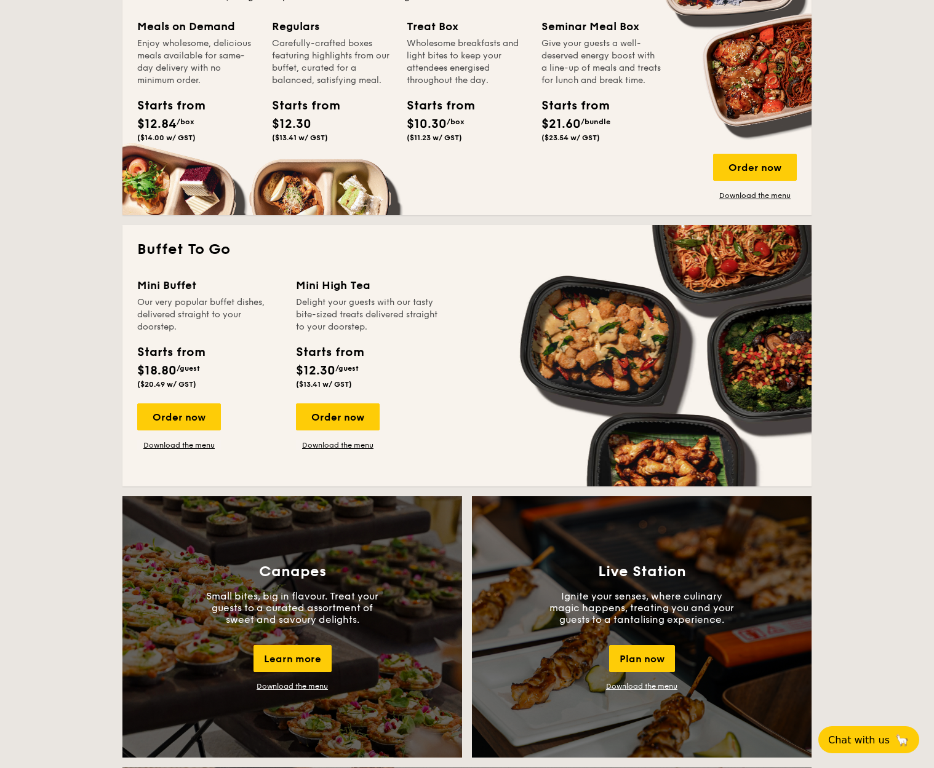
scroll to position [633, 0]
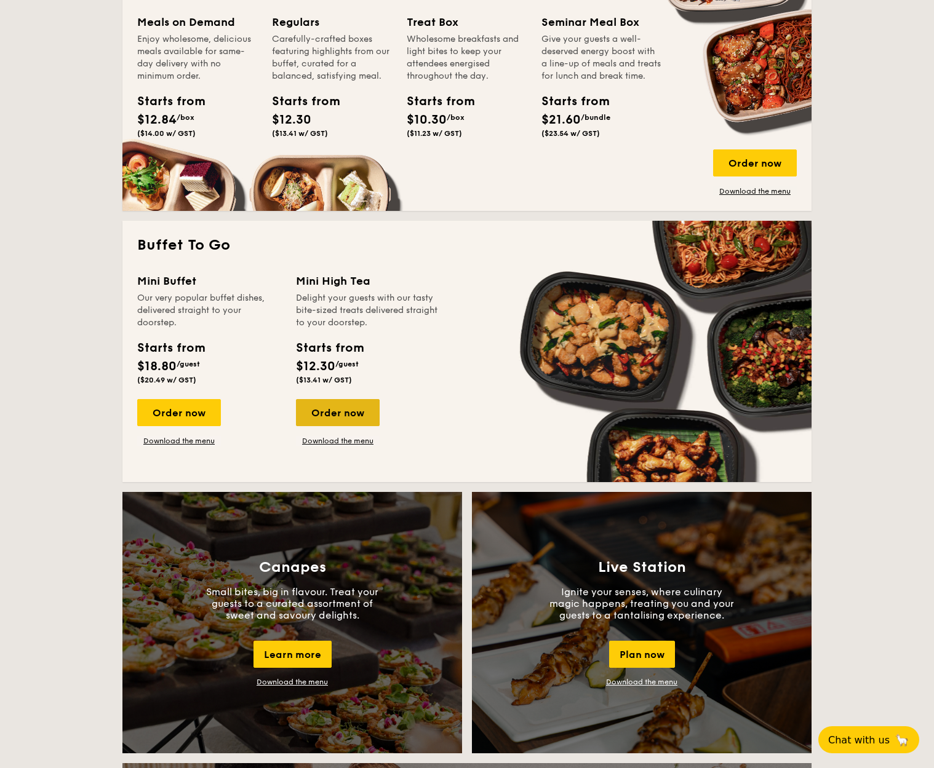
click at [355, 419] on div "Order now" at bounding box center [338, 412] width 84 height 27
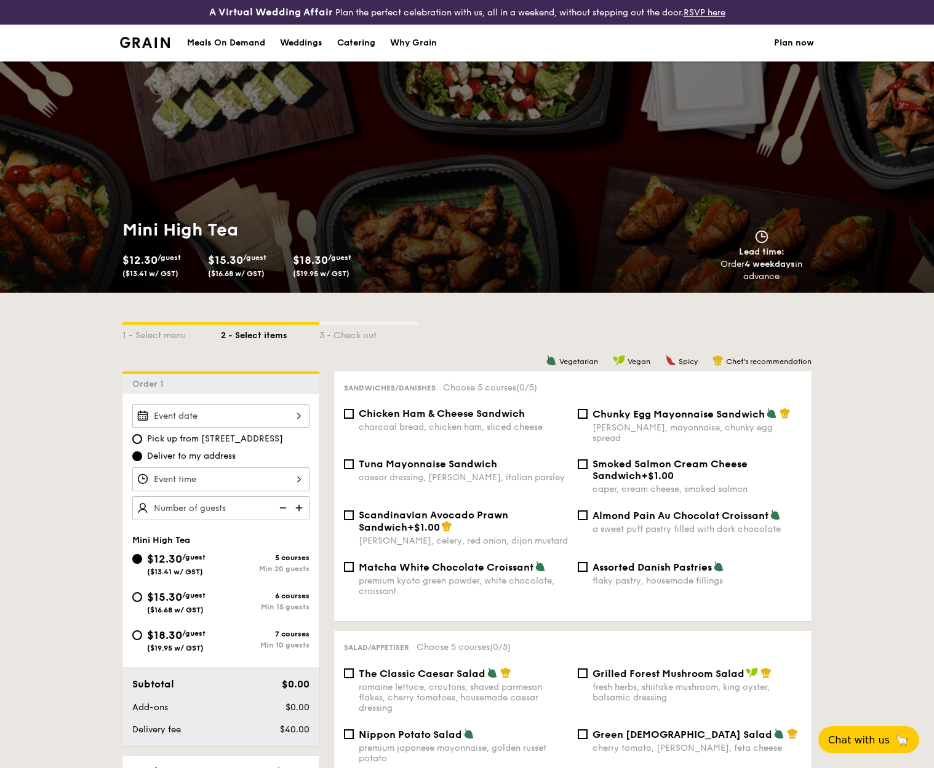
click at [244, 410] on div at bounding box center [220, 416] width 177 height 24
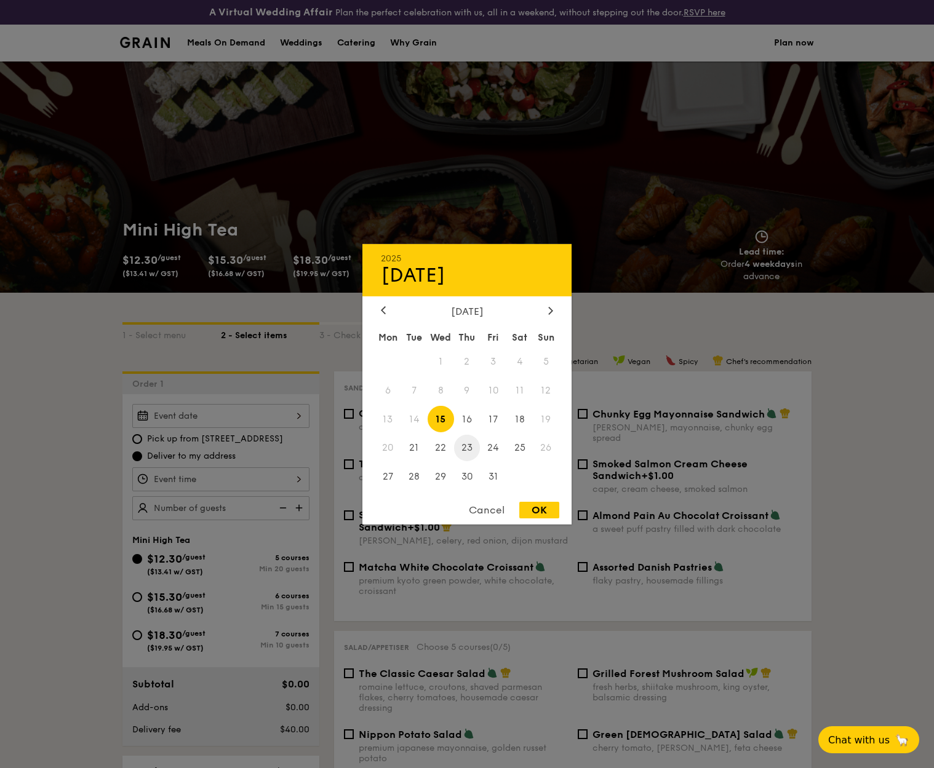
click at [466, 443] on span "23" at bounding box center [467, 448] width 26 height 26
click at [550, 513] on div "OK" at bounding box center [539, 510] width 40 height 17
type input "[DATE]"
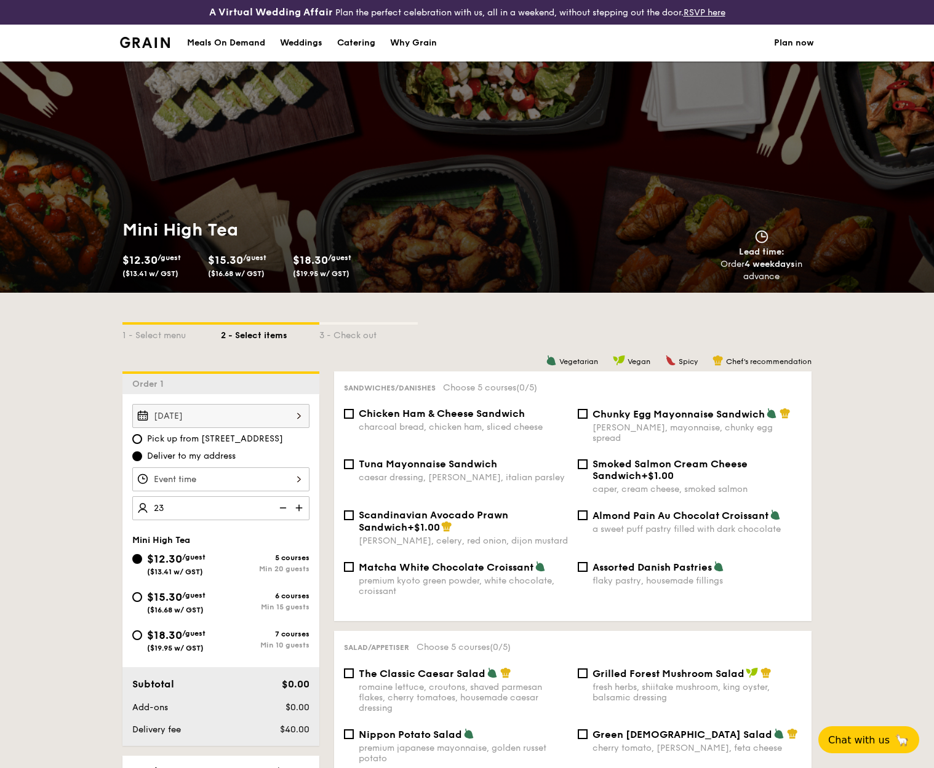
click at [167, 482] on div at bounding box center [220, 479] width 177 height 24
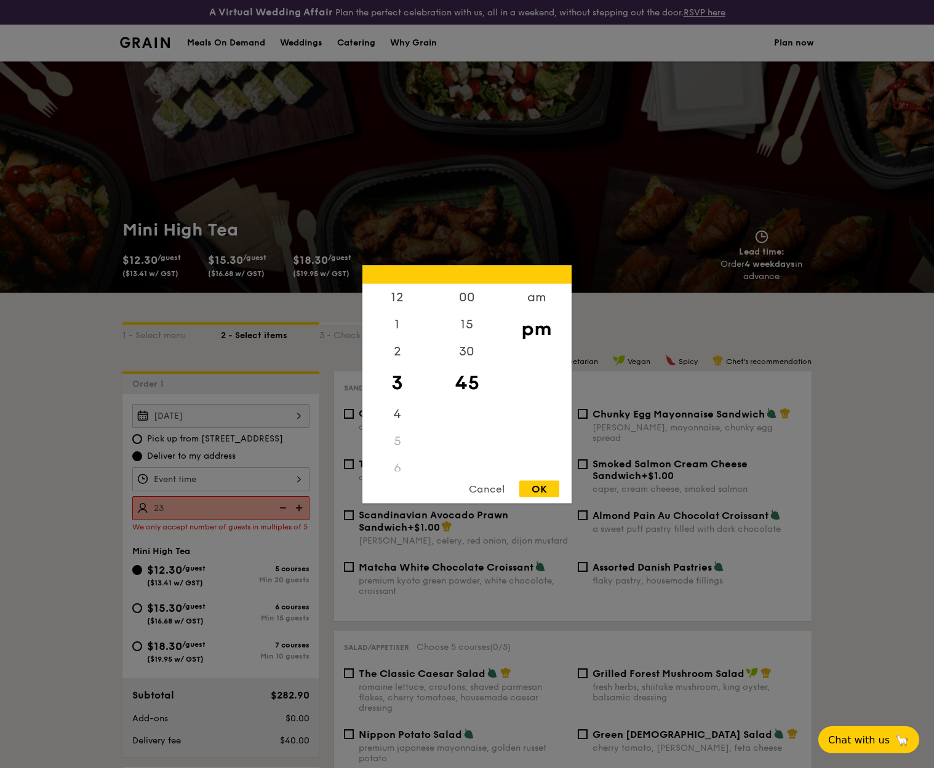
click at [166, 505] on div at bounding box center [467, 384] width 934 height 768
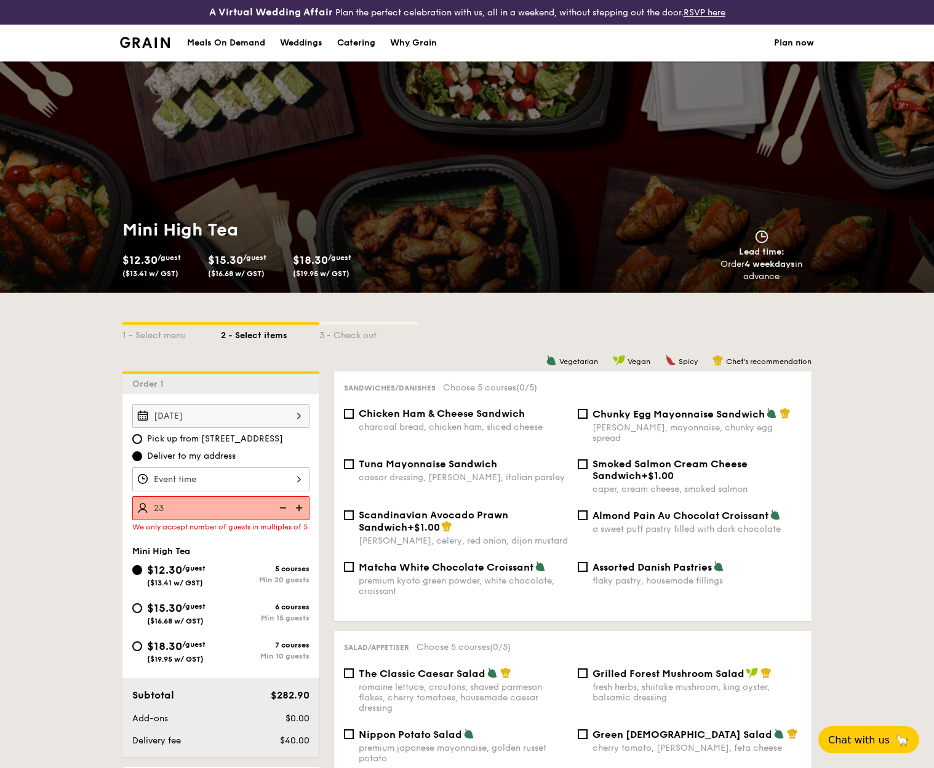
click at [285, 509] on img at bounding box center [281, 507] width 18 height 23
type input "20 guests"
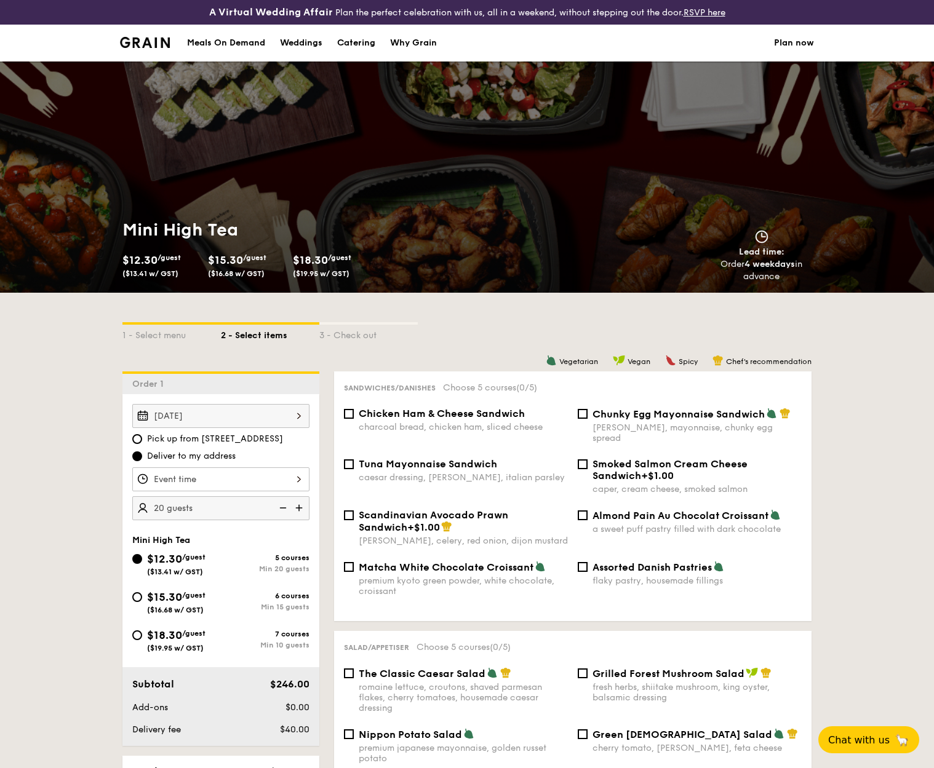
click at [288, 474] on div at bounding box center [220, 479] width 177 height 24
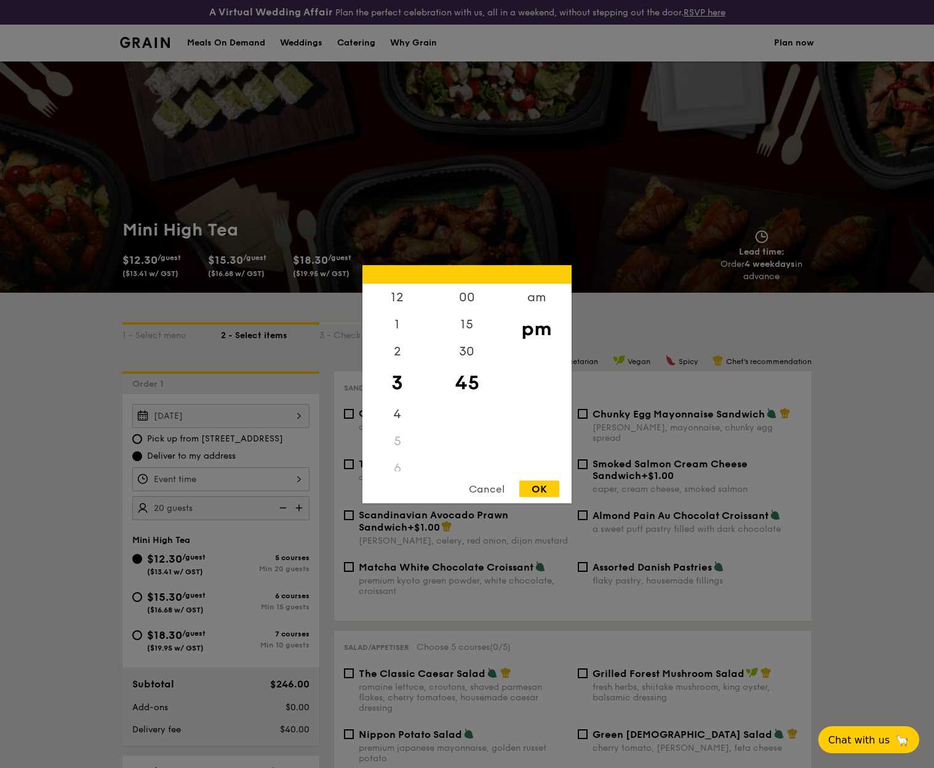
click at [248, 478] on div at bounding box center [467, 384] width 934 height 768
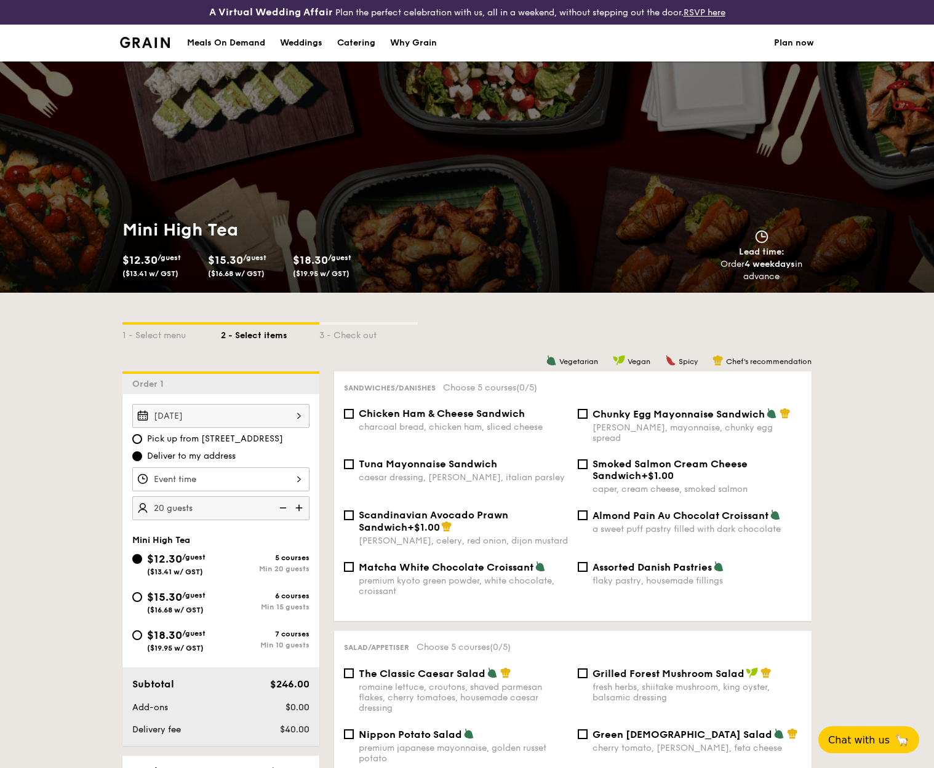
click at [303, 478] on div at bounding box center [220, 479] width 177 height 24
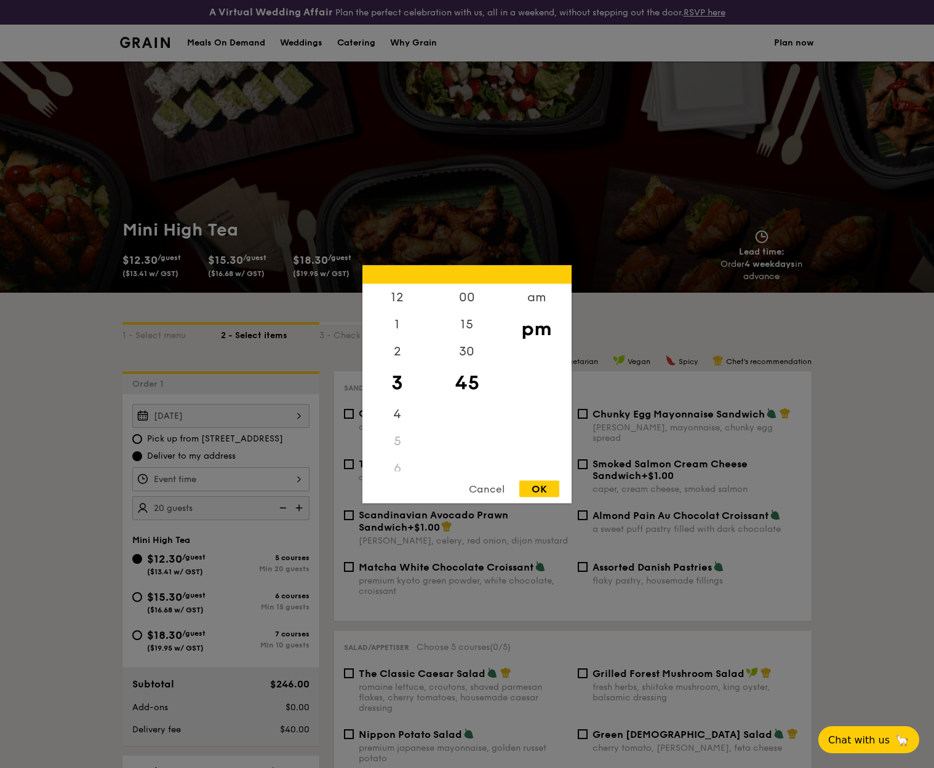
click at [537, 496] on div "OK" at bounding box center [539, 488] width 40 height 17
type input "3:45PM"
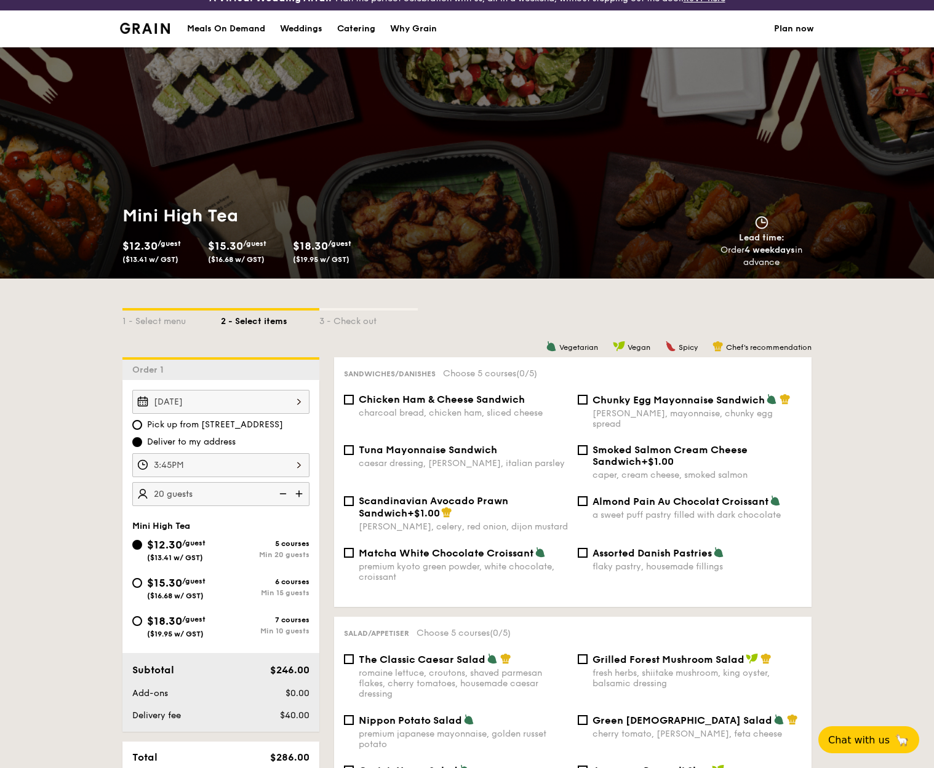
scroll to position [20, 0]
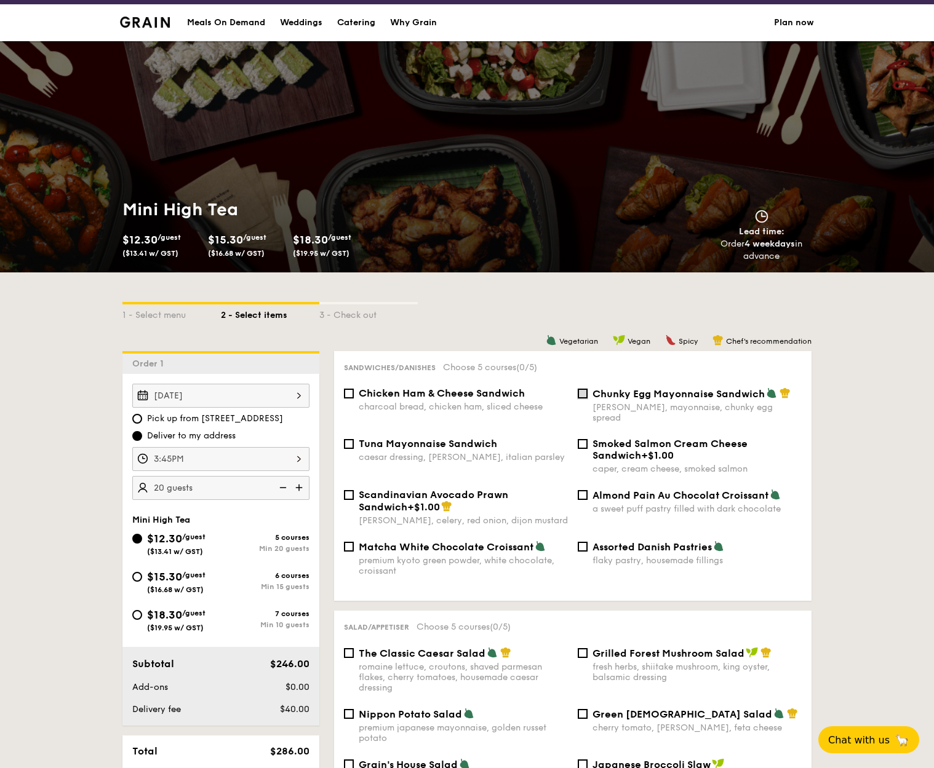
click at [580, 396] on input "Chunky Egg Mayonnaise Sandwich dijon mustard, mayonnaise, chunky egg spread" at bounding box center [582, 394] width 10 height 10
checkbox input "true"
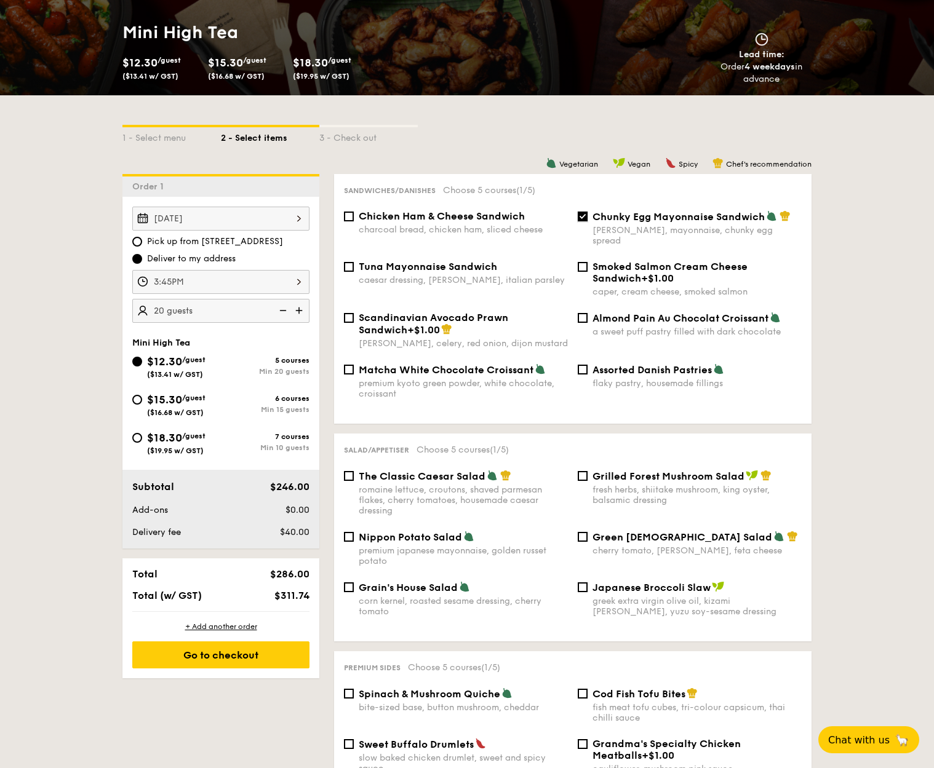
scroll to position [200, 0]
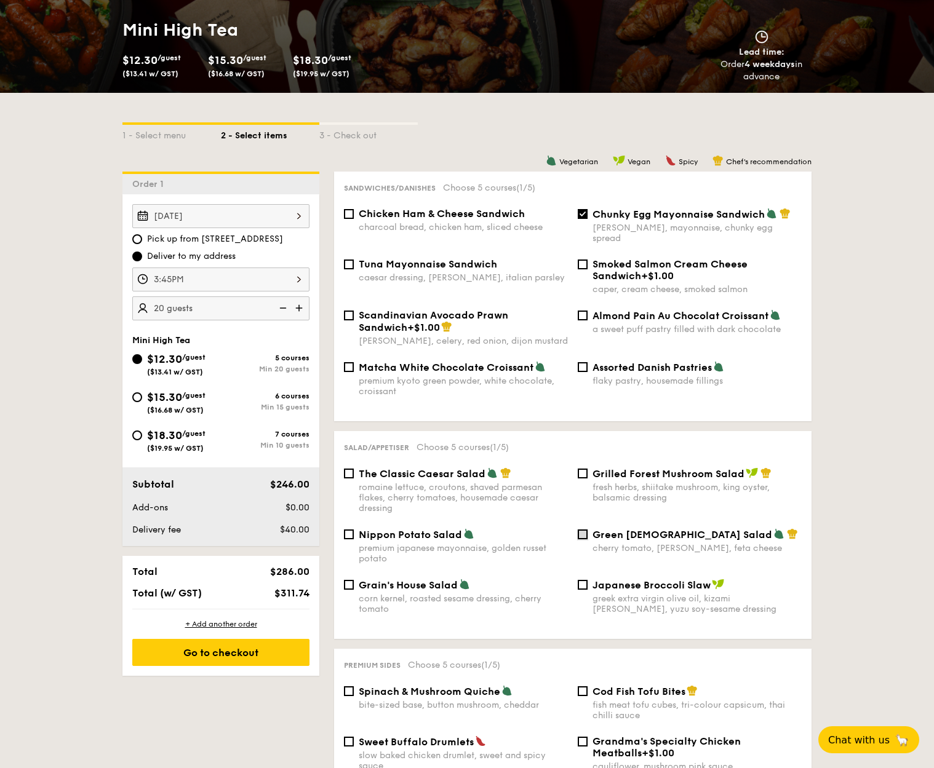
click at [584, 529] on input "Green Goddess Salad cherry tomato, [PERSON_NAME], feta cheese" at bounding box center [582, 534] width 10 height 10
checkbox input "true"
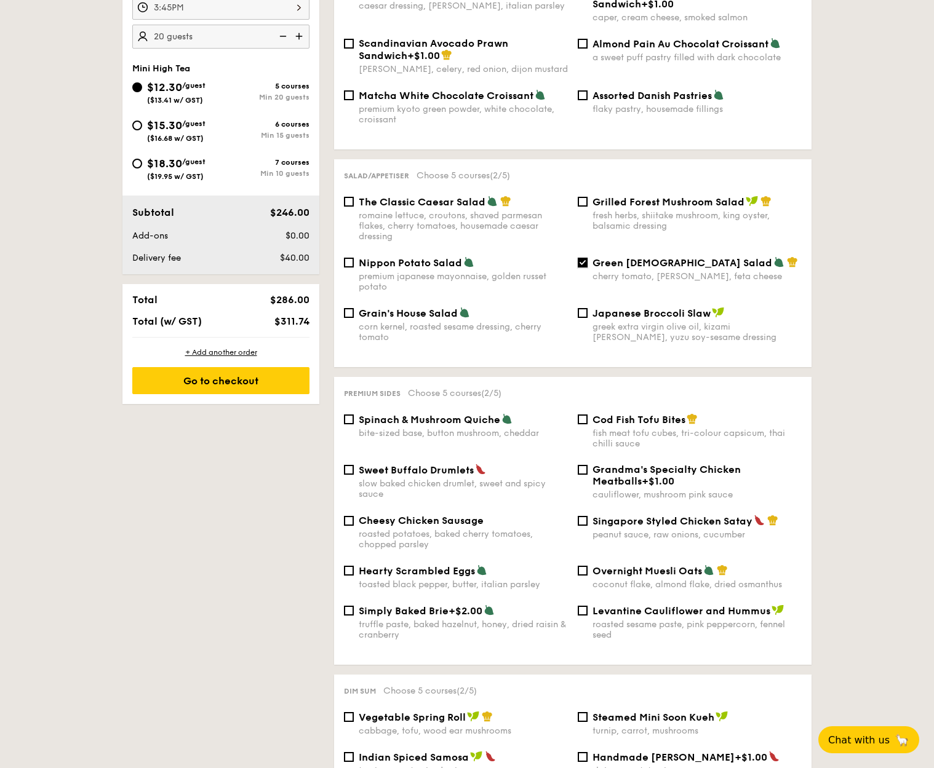
scroll to position [505, 0]
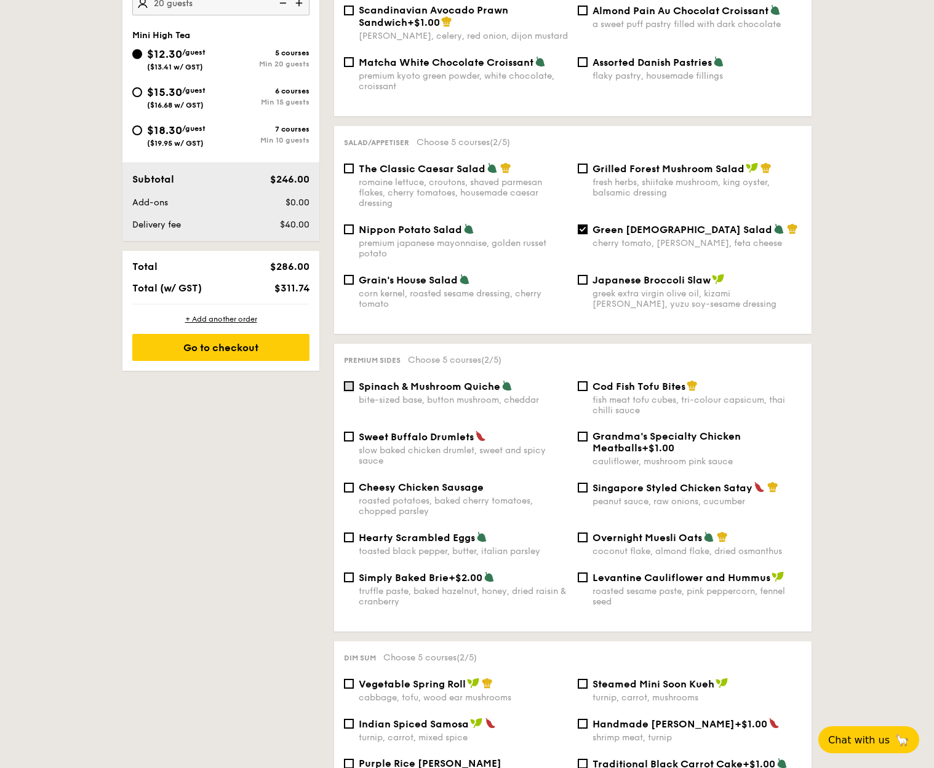
click at [352, 381] on input "Spinach & Mushroom Quiche bite-sized base, button mushroom, cheddar" at bounding box center [349, 386] width 10 height 10
checkbox input "true"
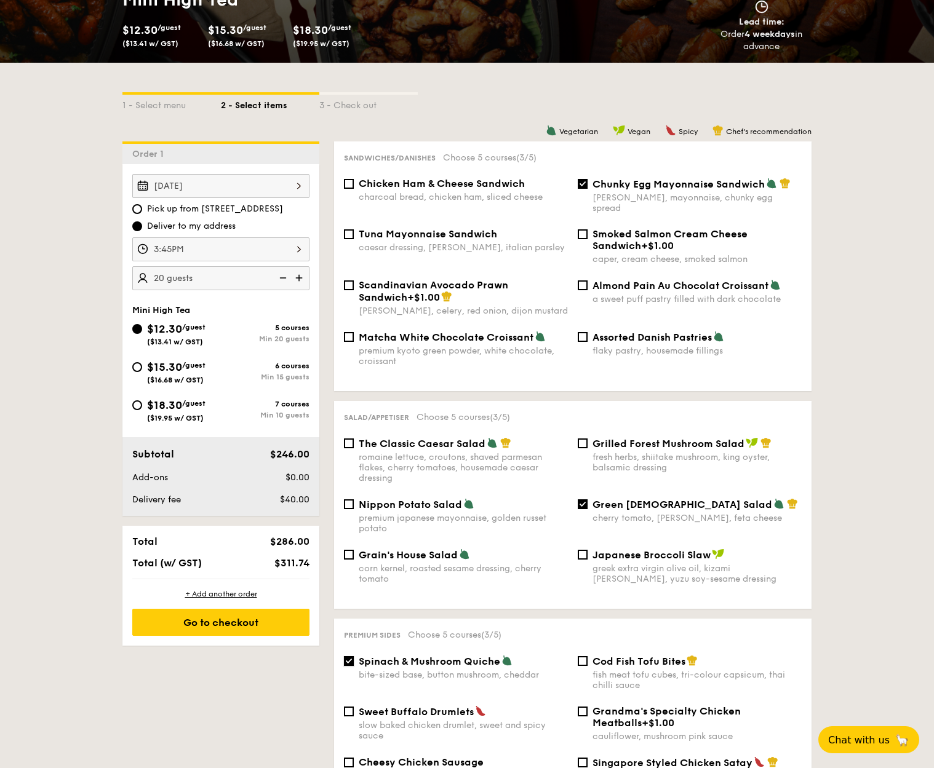
scroll to position [238, 0]
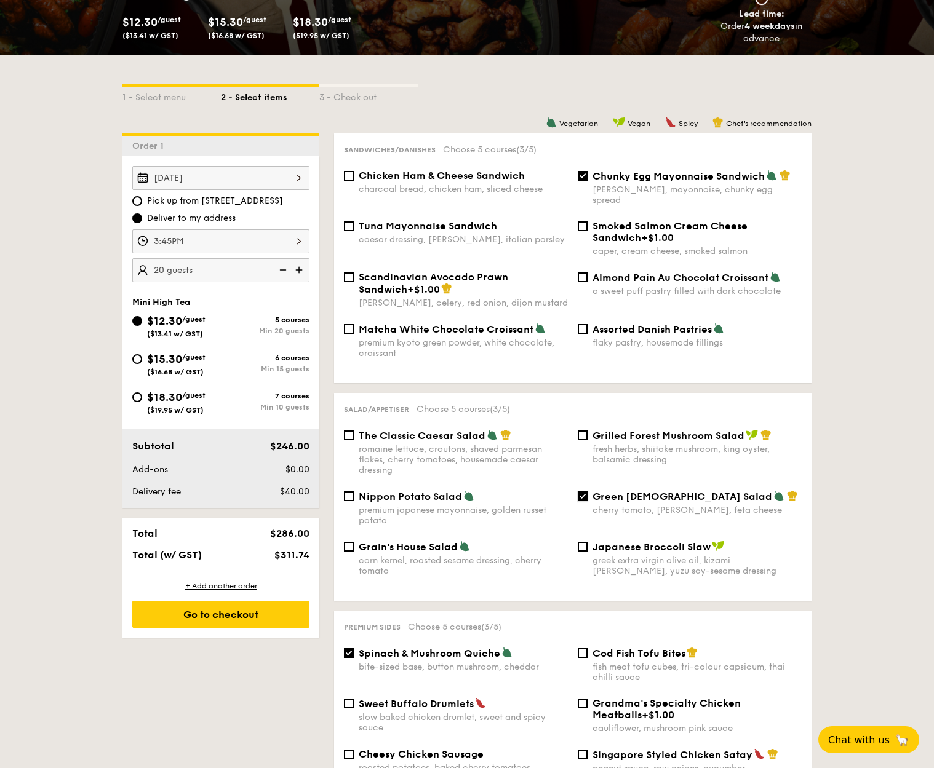
click at [586, 491] on input "Green Goddess Salad cherry tomato, [PERSON_NAME], feta cheese" at bounding box center [582, 496] width 10 height 10
checkbox input "false"
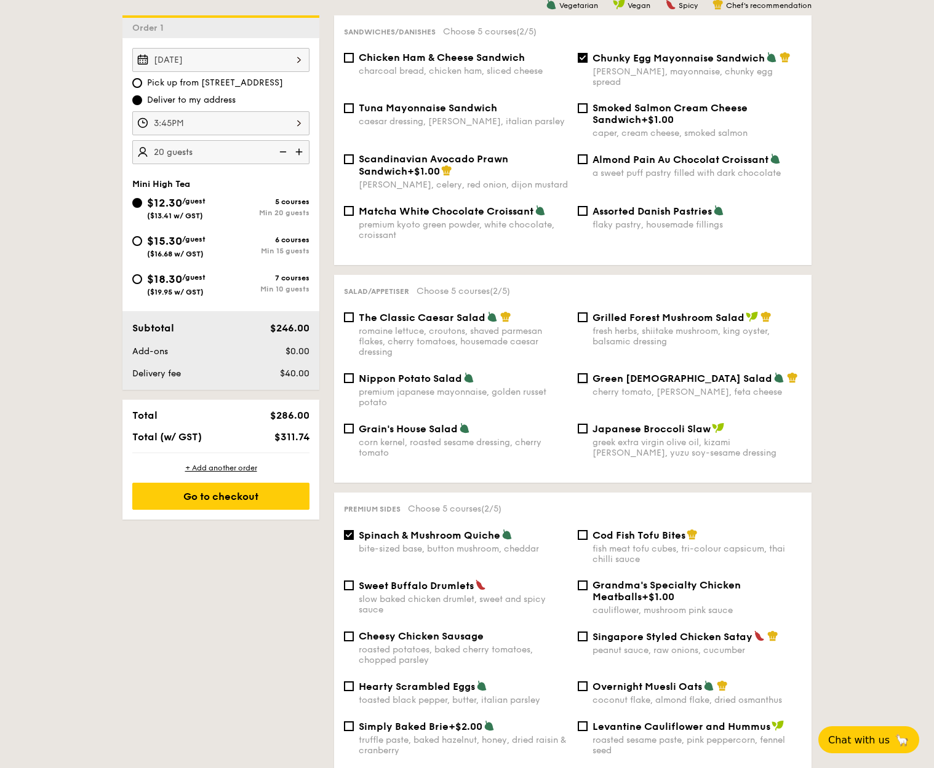
scroll to position [31, 0]
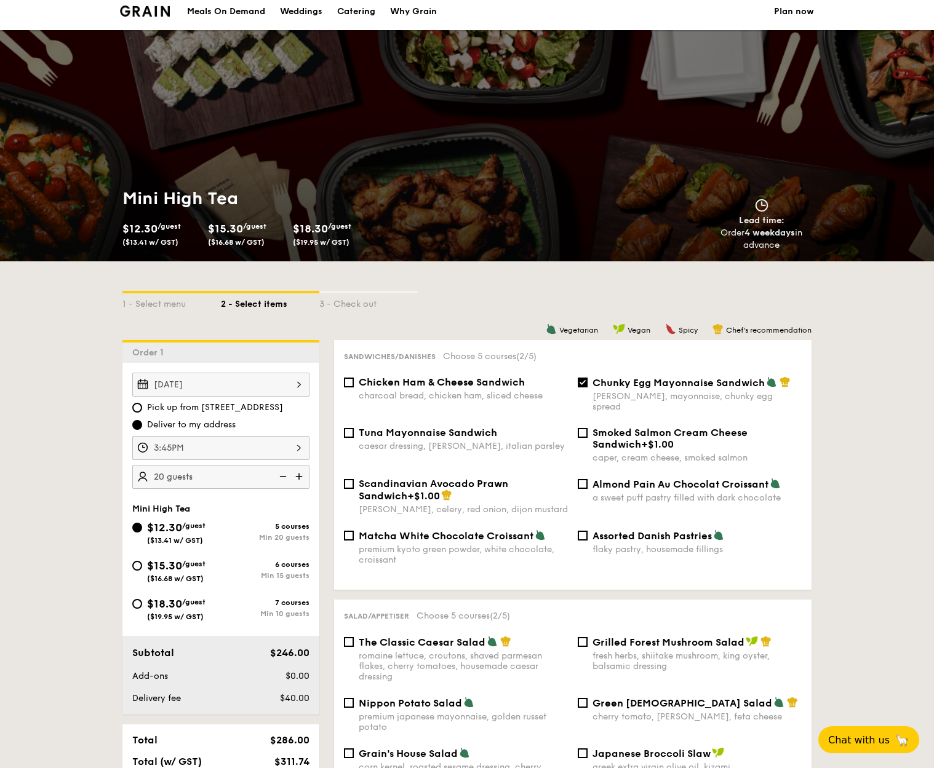
click at [361, 385] on span "Chicken Ham & Cheese Sandwich" at bounding box center [442, 382] width 166 height 12
click at [354, 385] on input "Chicken Ham & Cheese Sandwich charcoal bread, chicken ham, sliced cheese" at bounding box center [349, 383] width 10 height 10
checkbox input "true"
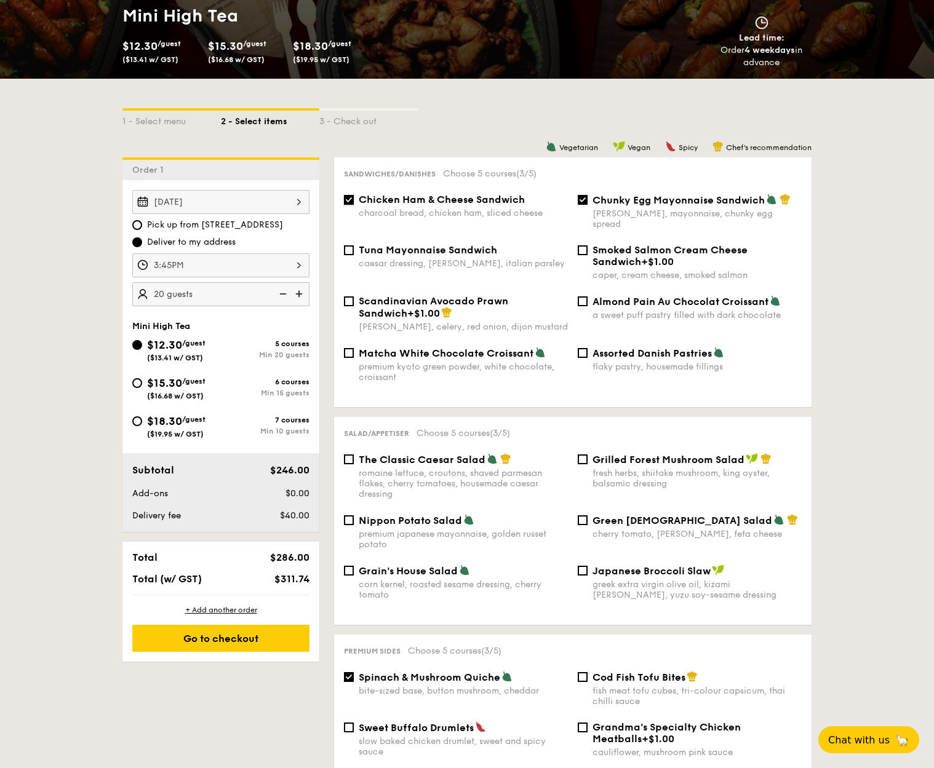
scroll to position [216, 0]
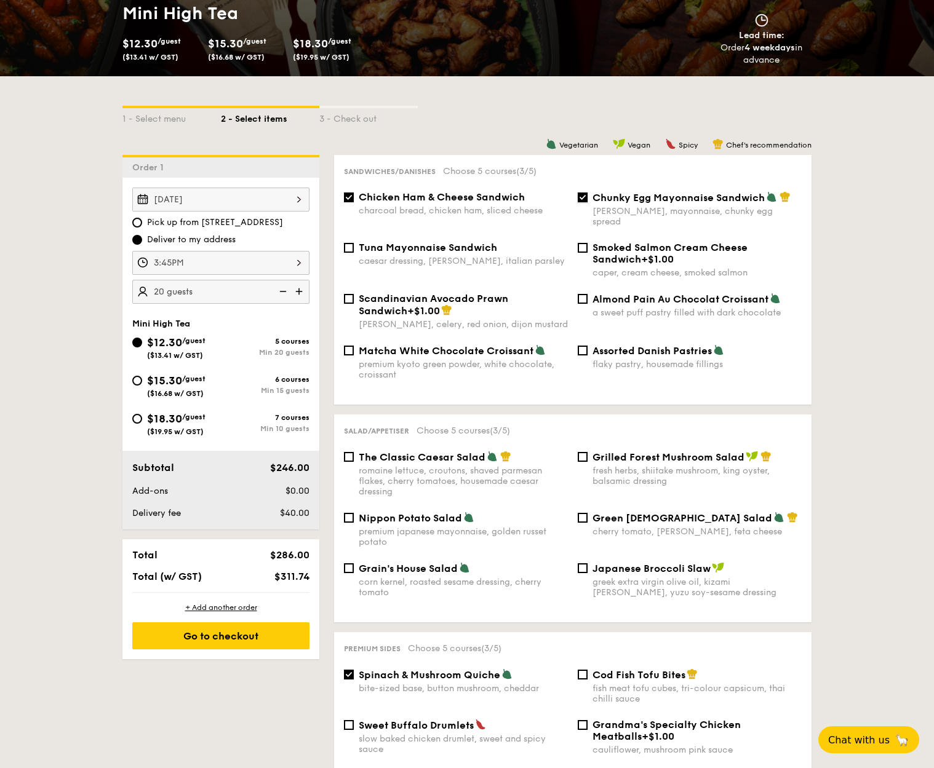
click at [581, 192] on input "Chunky Egg Mayonnaise Sandwich dijon mustard, mayonnaise, chunky egg spread" at bounding box center [582, 197] width 10 height 10
checkbox input "false"
click at [581, 294] on div "Almond Pain Au Chocolat Croissant a sweet puff pastry filled with dark chocolate" at bounding box center [690, 305] width 234 height 25
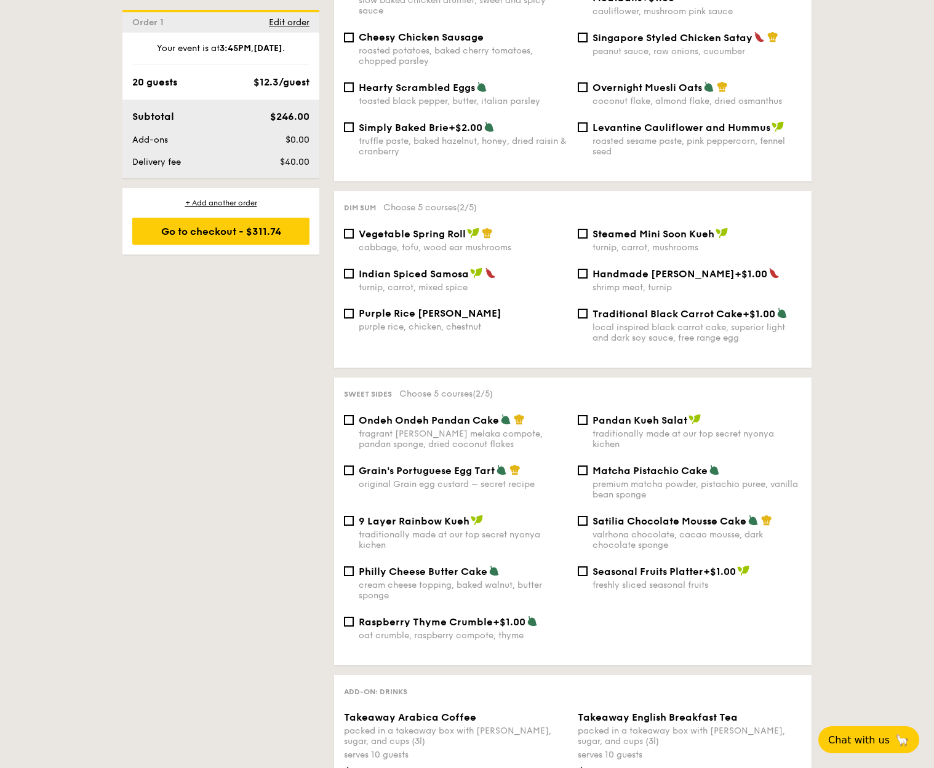
scroll to position [957, 0]
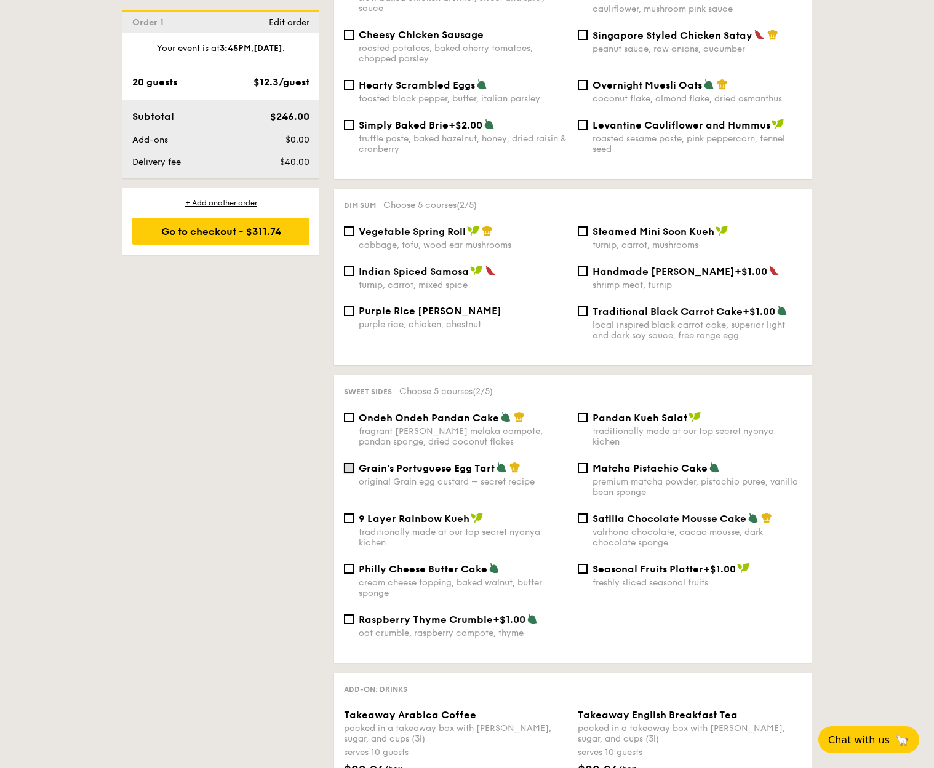
click at [352, 463] on input "Grain's Portuguese Egg Tart original Grain egg custard – secret recipe" at bounding box center [349, 468] width 10 height 10
checkbox input "true"
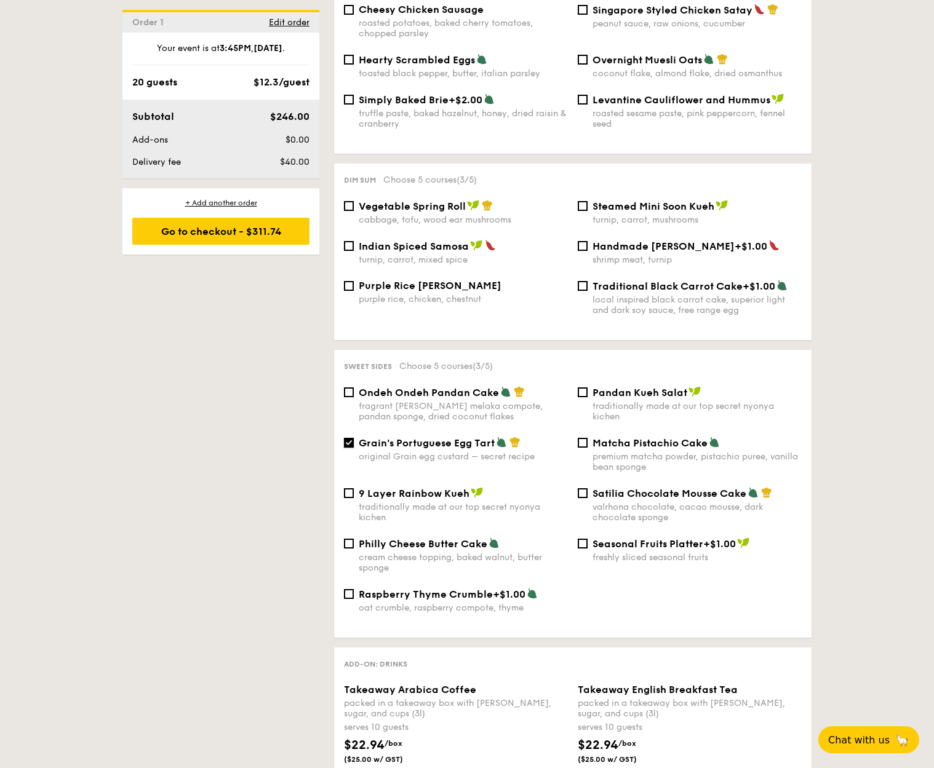
scroll to position [983, 0]
click at [497, 537] on img at bounding box center [493, 542] width 11 height 11
click at [354, 538] on input "Philly Cheese Butter Cake cream cheese topping, baked walnut, butter sponge" at bounding box center [349, 543] width 10 height 10
checkbox input "true"
click at [598, 487] on span "Satilia Chocolate Mousse Cake" at bounding box center [669, 493] width 154 height 12
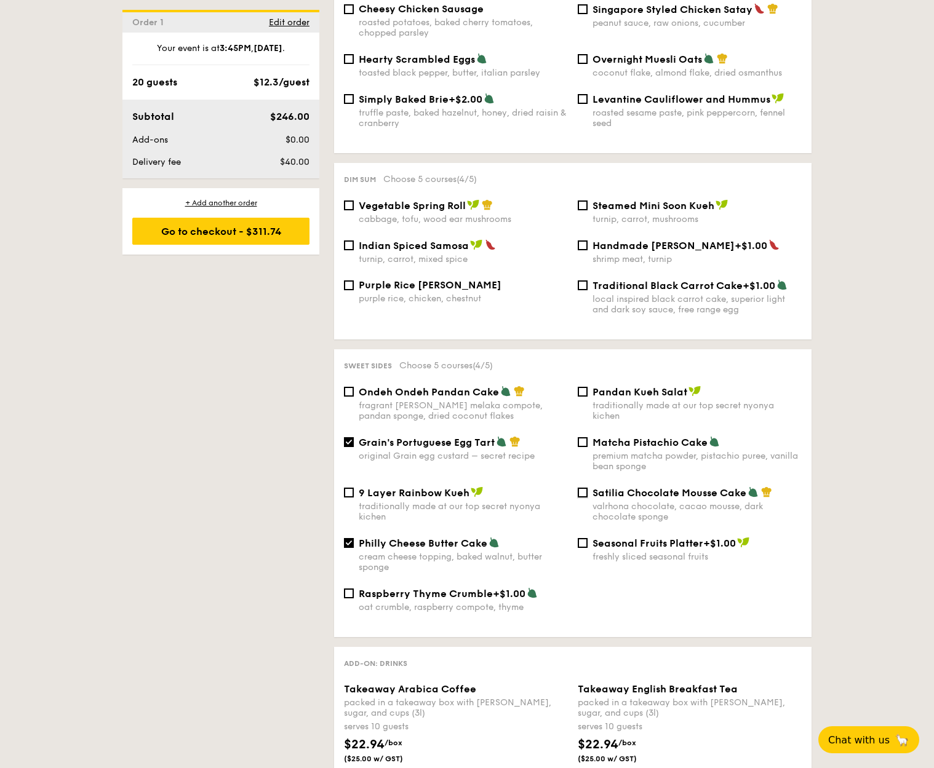
click at [587, 488] on input "Satilia Chocolate Mousse Cake valrhona chocolate, cacao mousse, dark chocolate …" at bounding box center [582, 493] width 10 height 10
checkbox input "true"
click at [352, 538] on input "Philly Cheese Butter Cake cream cheese topping, baked walnut, butter sponge" at bounding box center [349, 543] width 10 height 10
checkbox input "false"
click at [355, 199] on div "Vegetable Spring Roll cabbage, tofu, wood ear mushrooms" at bounding box center [456, 211] width 234 height 25
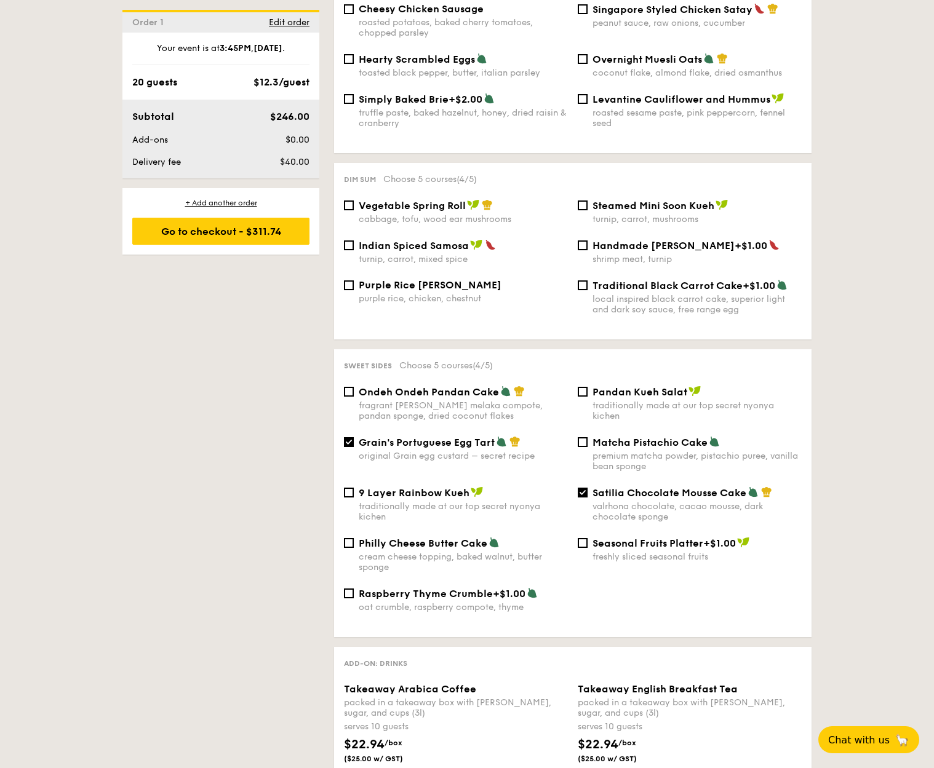
click at [349, 200] on div "Vegetable Spring Roll cabbage, tofu, wood ear mushrooms" at bounding box center [456, 211] width 234 height 25
click at [348, 200] on input "Vegetable Spring Roll cabbage, tofu, wood ear mushrooms" at bounding box center [349, 205] width 10 height 10
checkbox input "true"
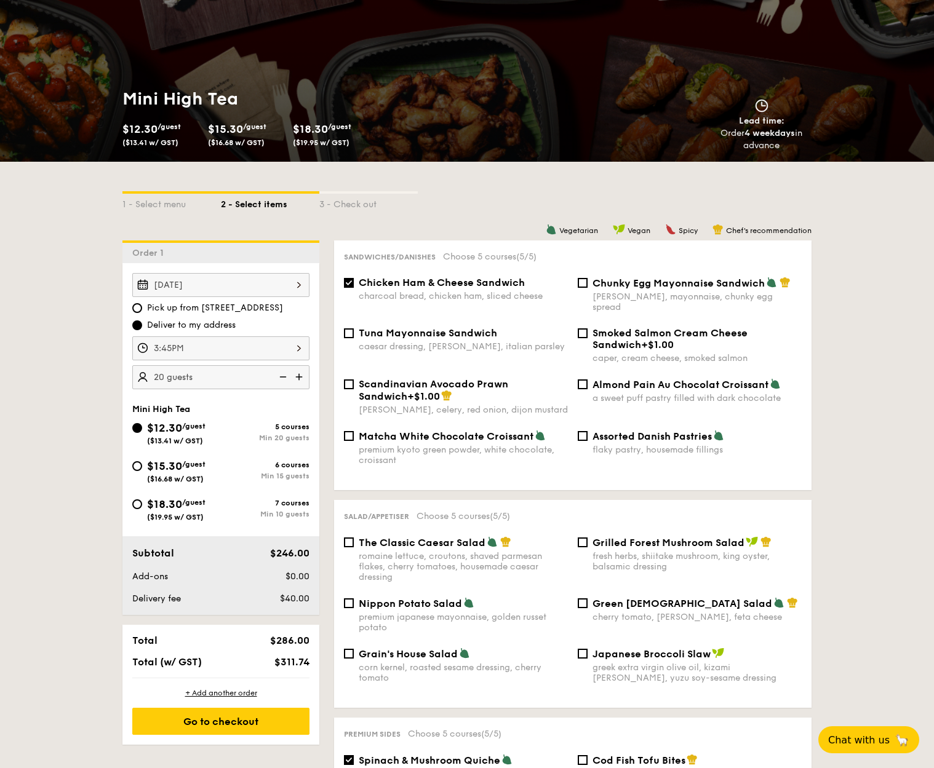
scroll to position [133, 0]
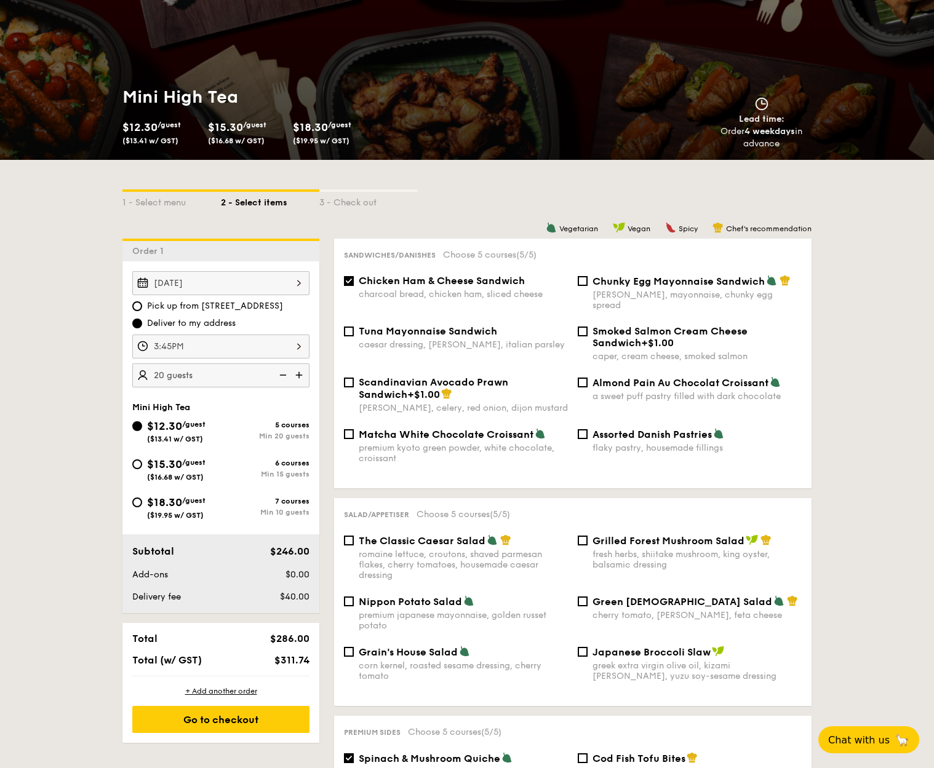
click at [576, 279] on div "Chunky Egg Mayonnaise Sandwich dijon mustard, mayonnaise, chunky egg spread" at bounding box center [690, 293] width 234 height 36
click at [580, 280] on input "Chunky Egg Mayonnaise Sandwich dijon mustard, mayonnaise, chunky egg spread" at bounding box center [582, 281] width 10 height 10
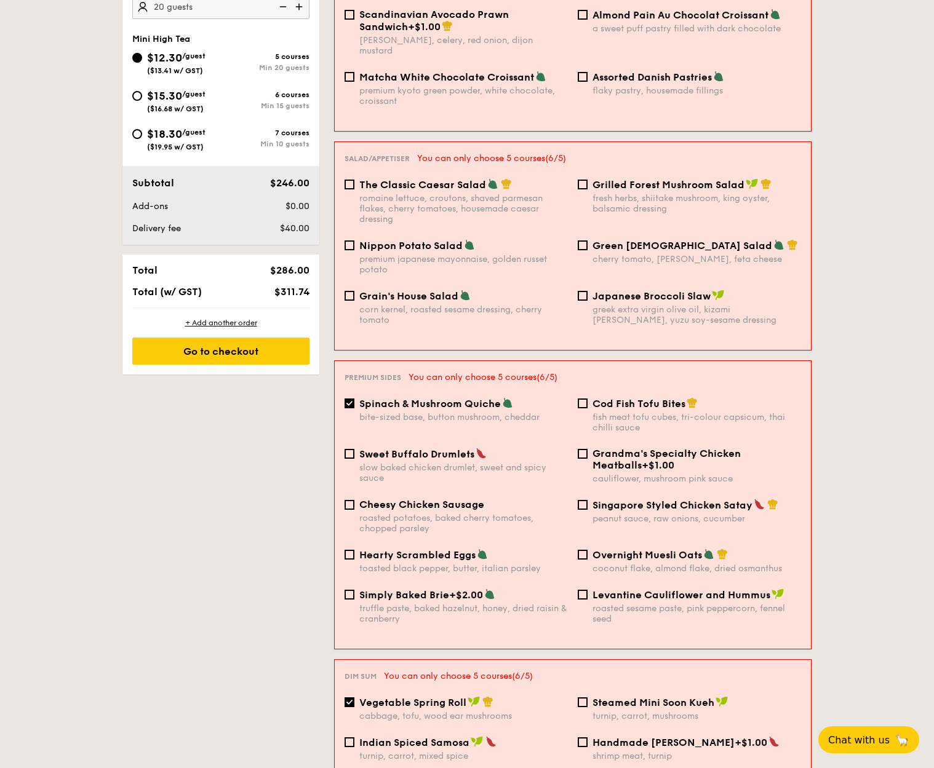
scroll to position [73, 0]
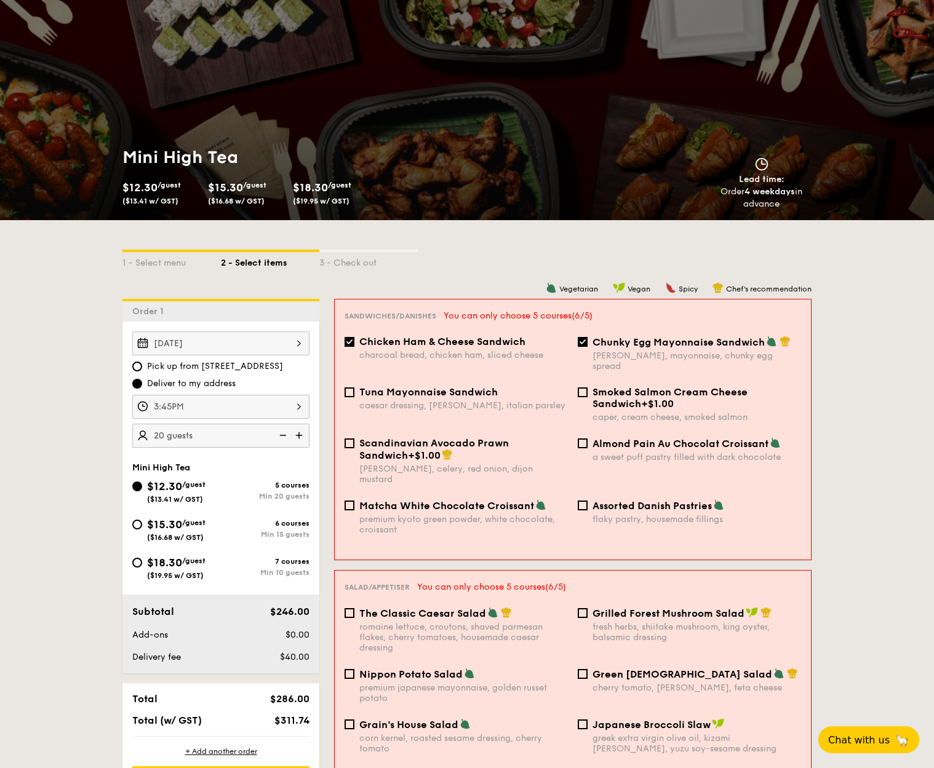
click at [590, 346] on div "Chunky Egg Mayonnaise Sandwich dijon mustard, mayonnaise, chunky egg spread" at bounding box center [689, 354] width 233 height 36
click at [589, 344] on div "Chunky Egg Mayonnaise Sandwich dijon mustard, mayonnaise, chunky egg spread" at bounding box center [689, 354] width 233 height 36
click at [582, 341] on input "Chunky Egg Mayonnaise Sandwich dijon mustard, mayonnaise, chunky egg spread" at bounding box center [582, 342] width 10 height 10
checkbox input "false"
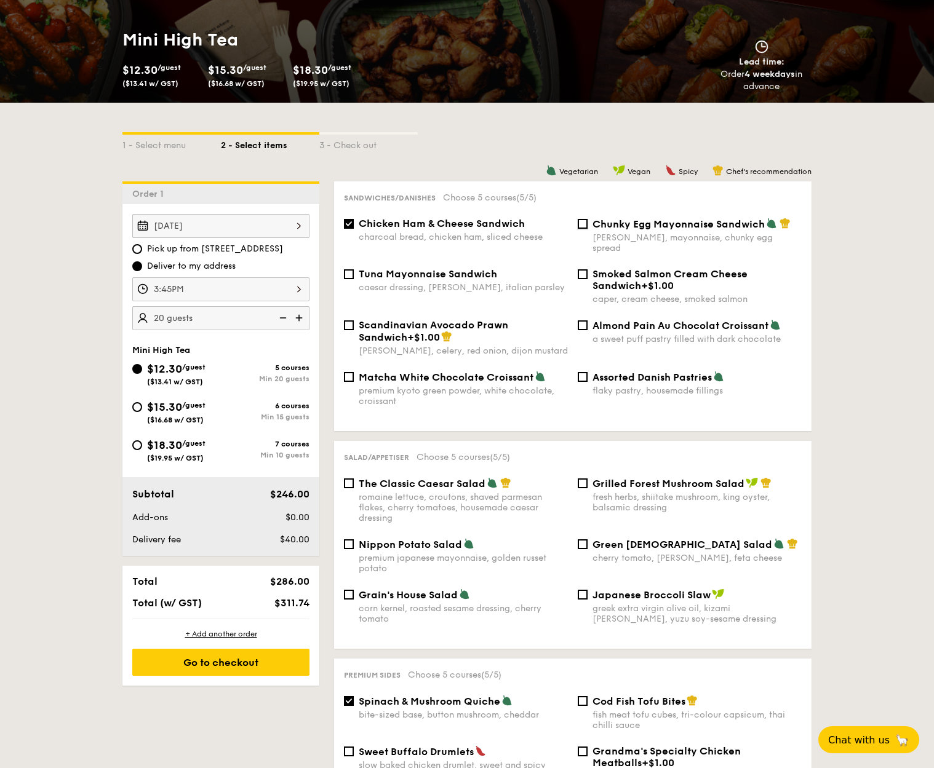
scroll to position [188, 0]
